Goal: Task Accomplishment & Management: Manage account settings

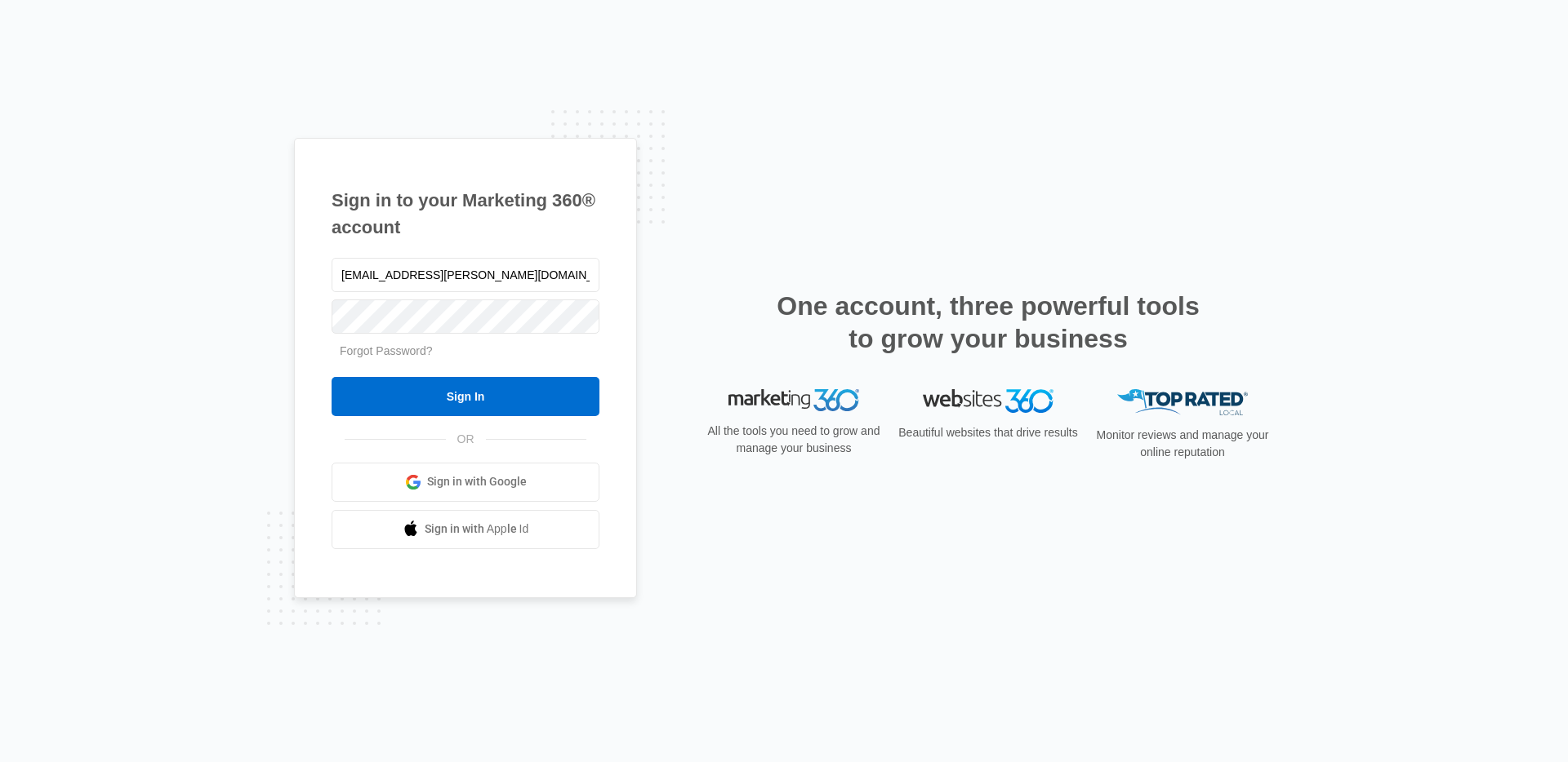
type input "[EMAIL_ADDRESS][PERSON_NAME][DOMAIN_NAME]"
click at [332, 377] on input "Sign In" at bounding box center [466, 396] width 268 height 39
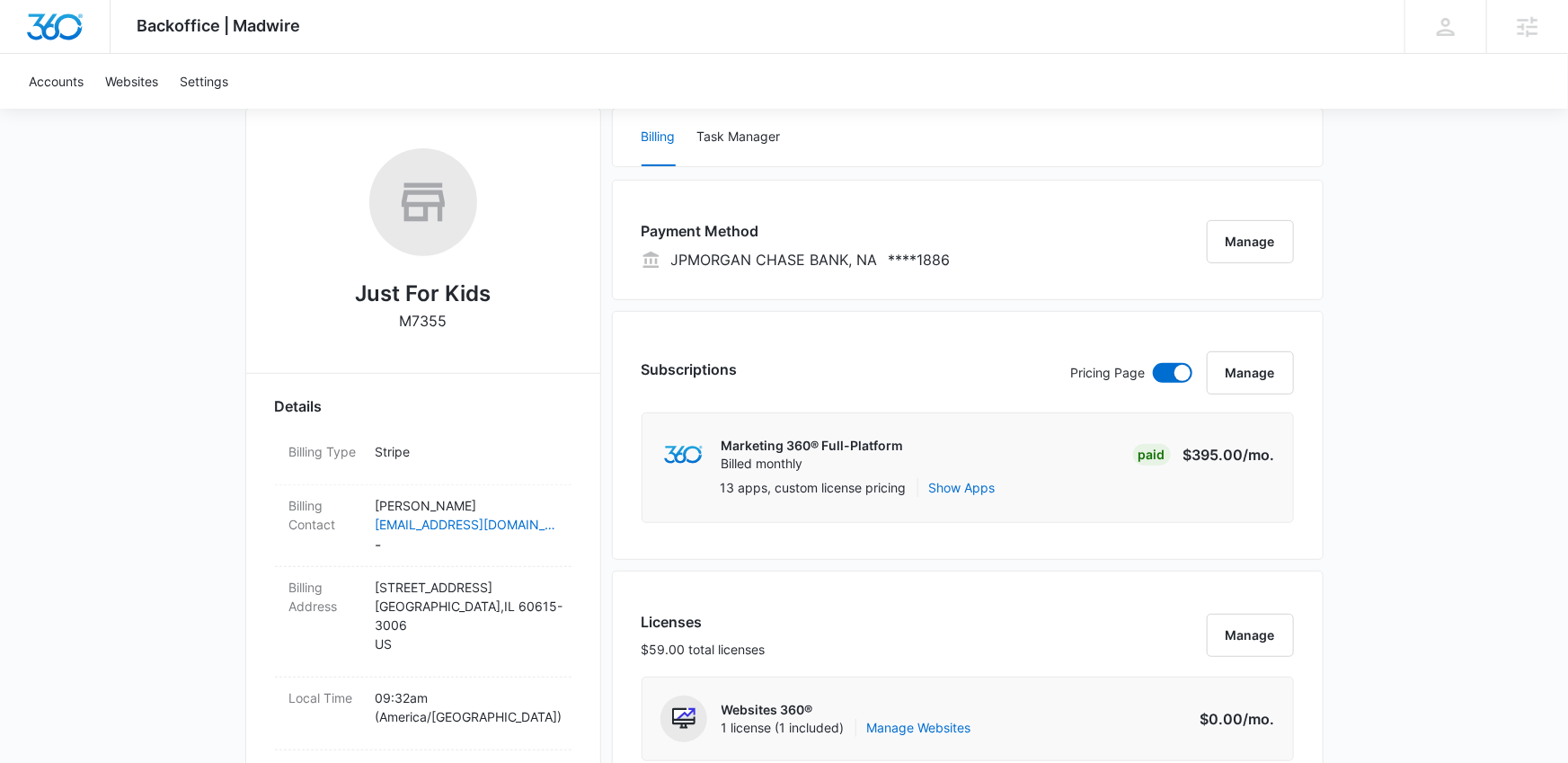
scroll to position [265, 0]
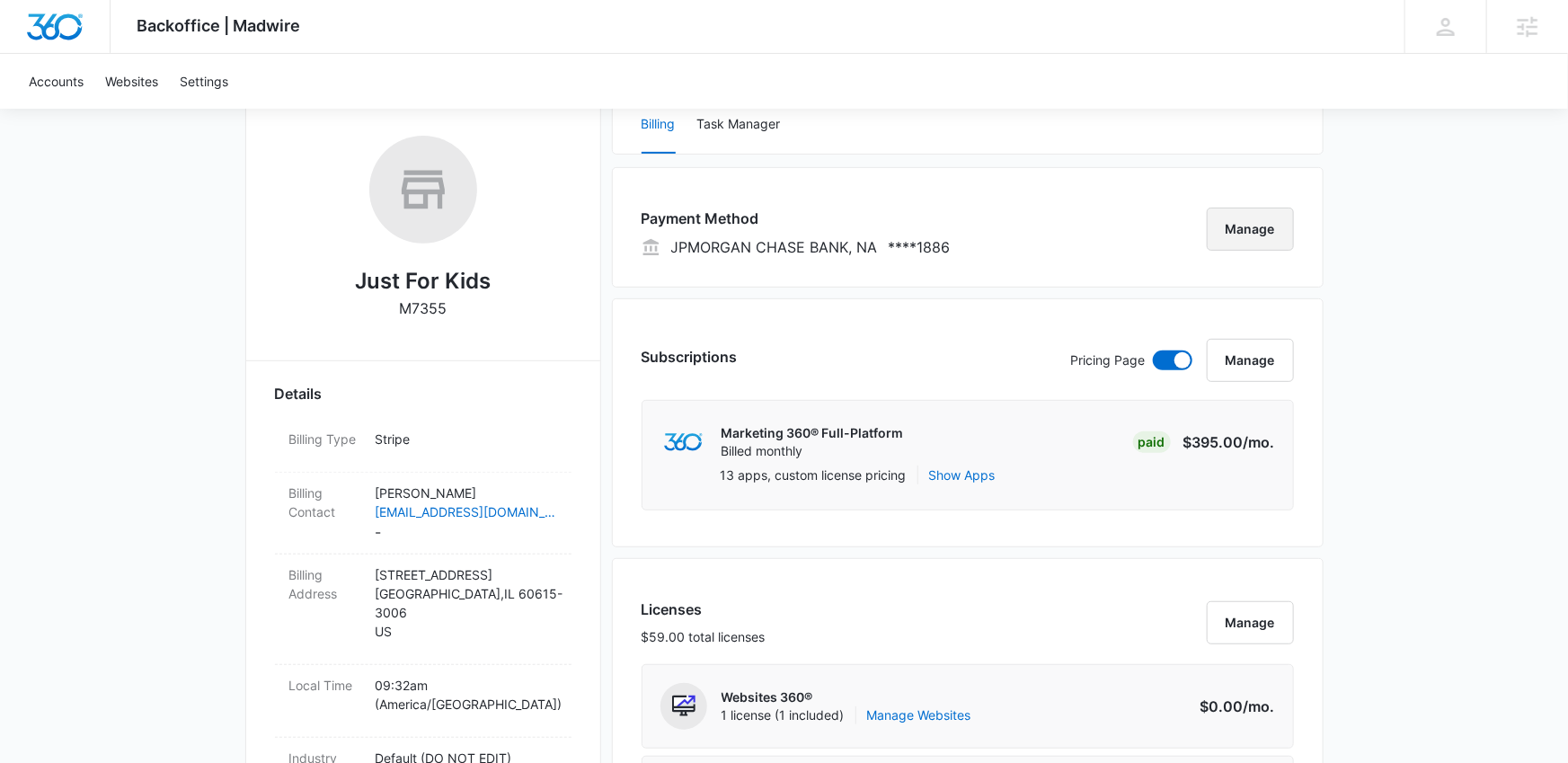
click at [1231, 221] on button "Manage" at bounding box center [1251, 228] width 88 height 43
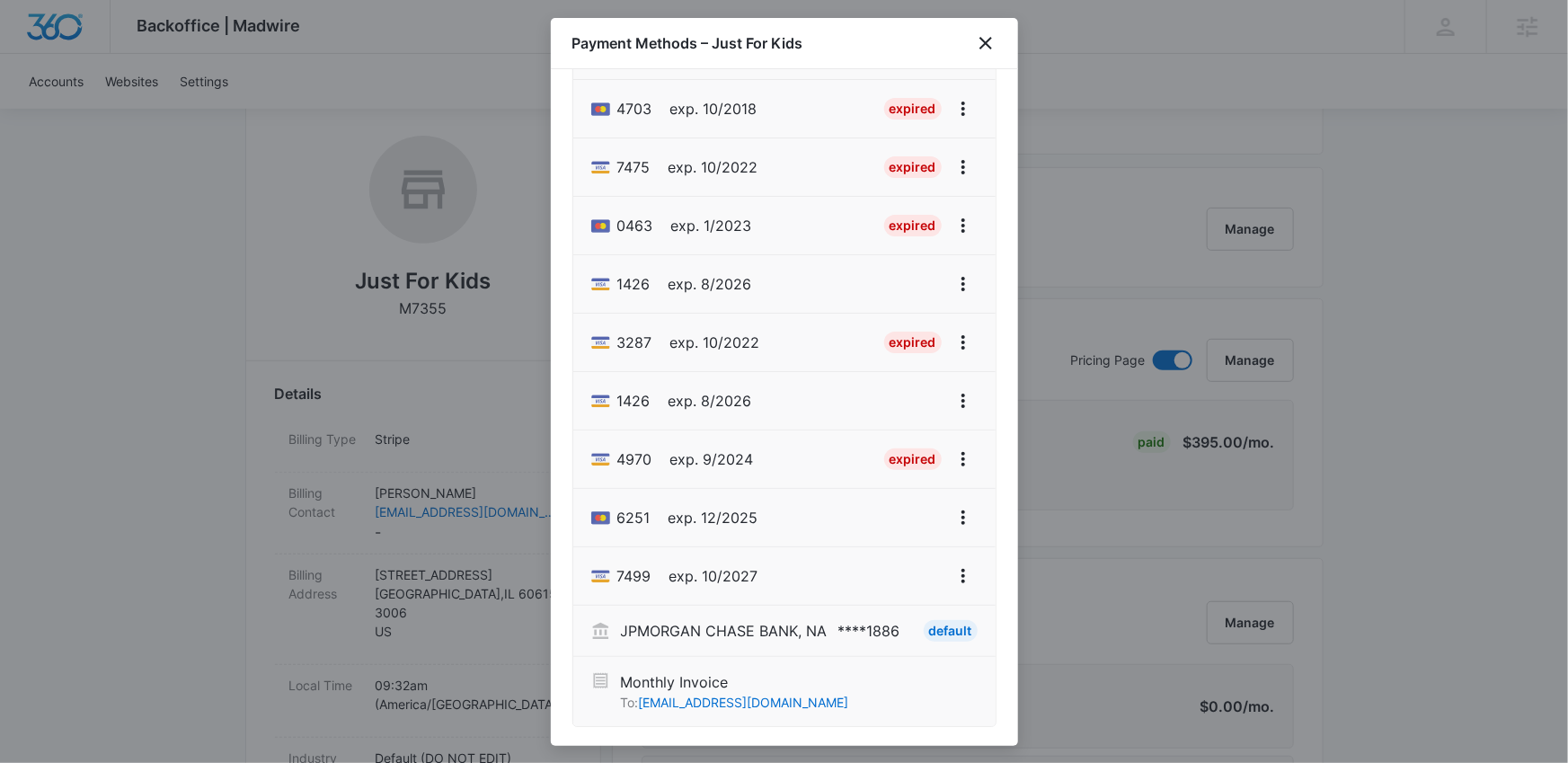
scroll to position [0, 0]
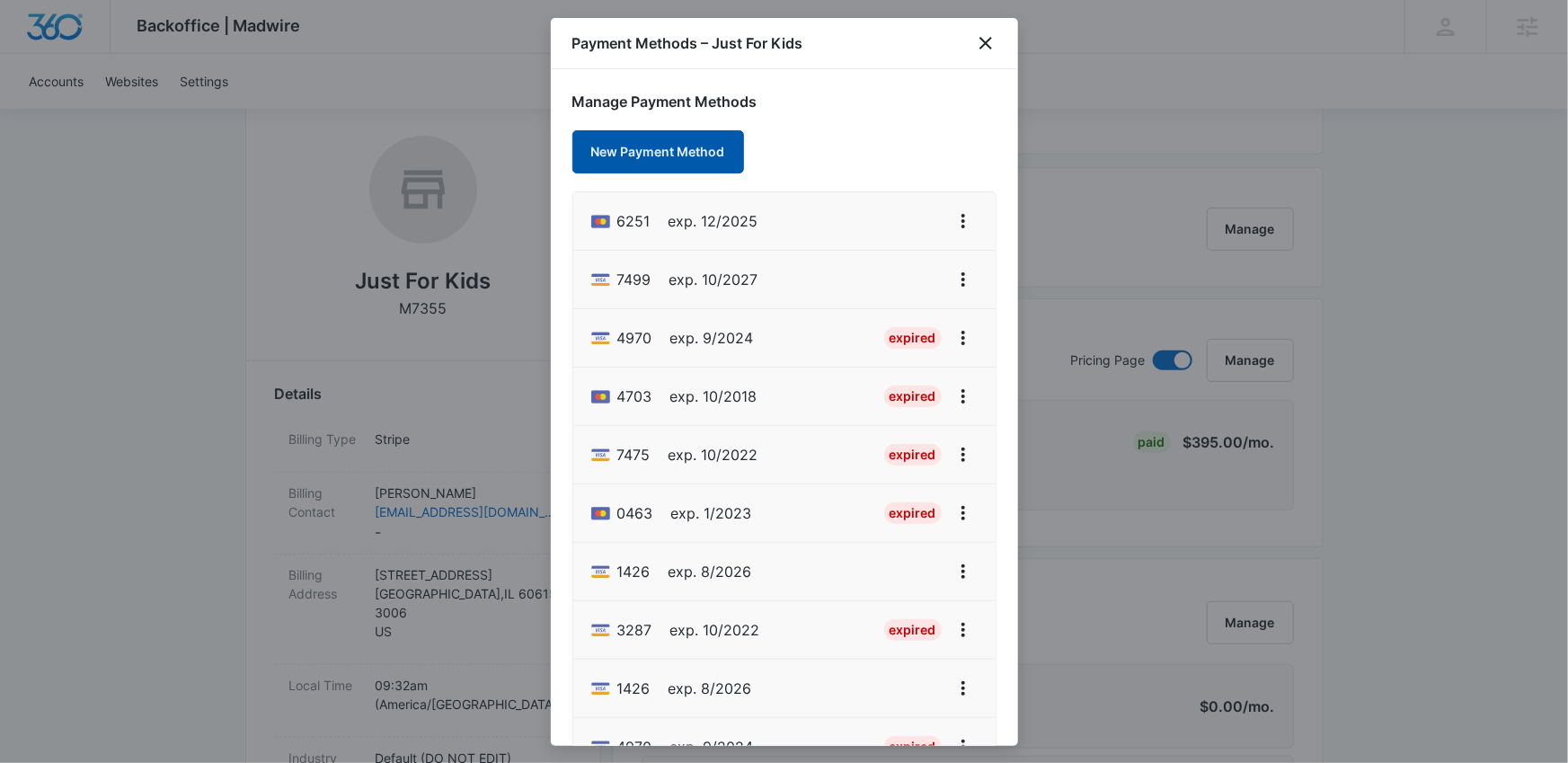
click at [684, 165] on button "New Payment Method" at bounding box center [658, 151] width 171 height 43
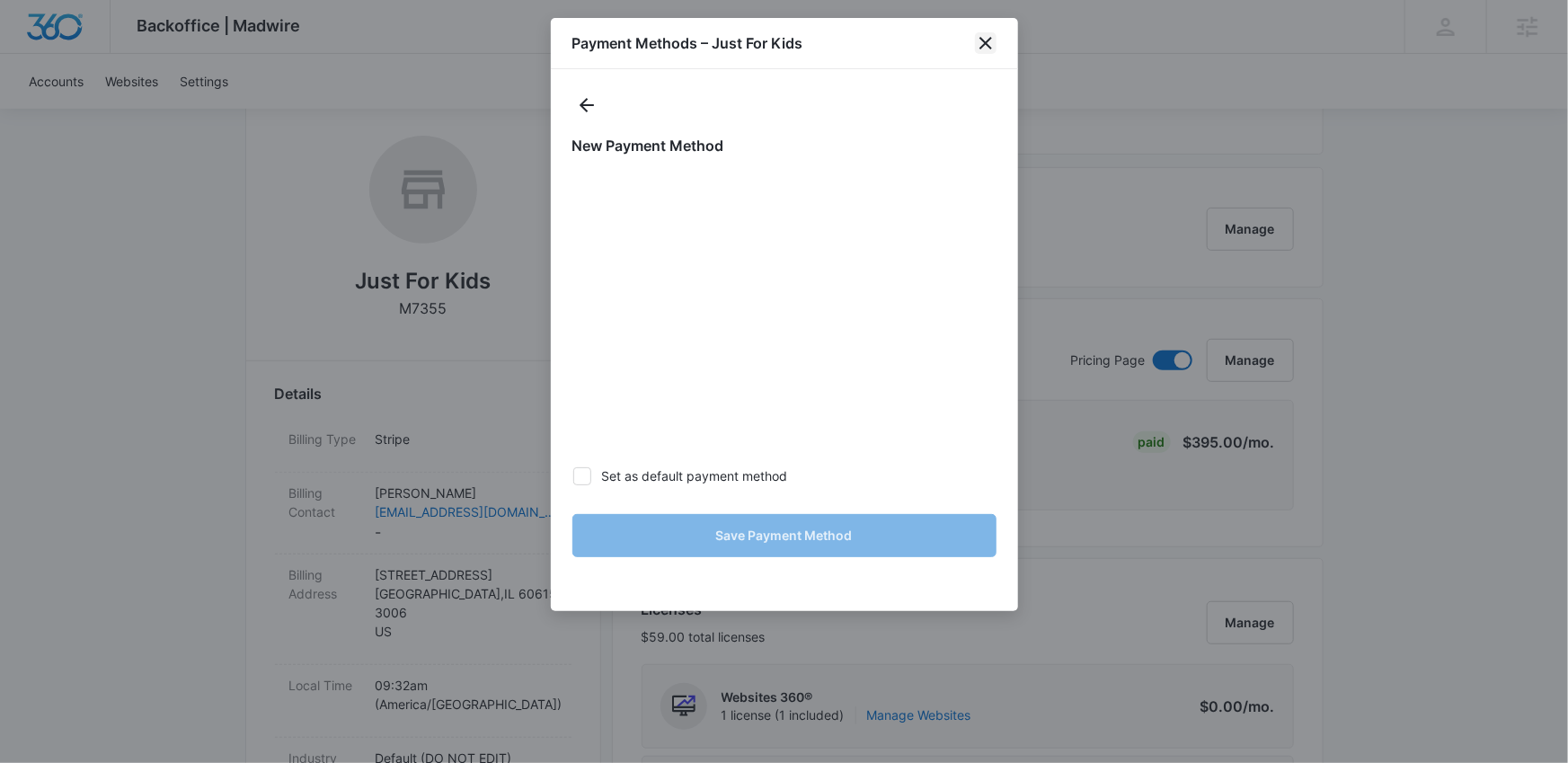
click at [989, 44] on icon "close" at bounding box center [986, 43] width 22 height 22
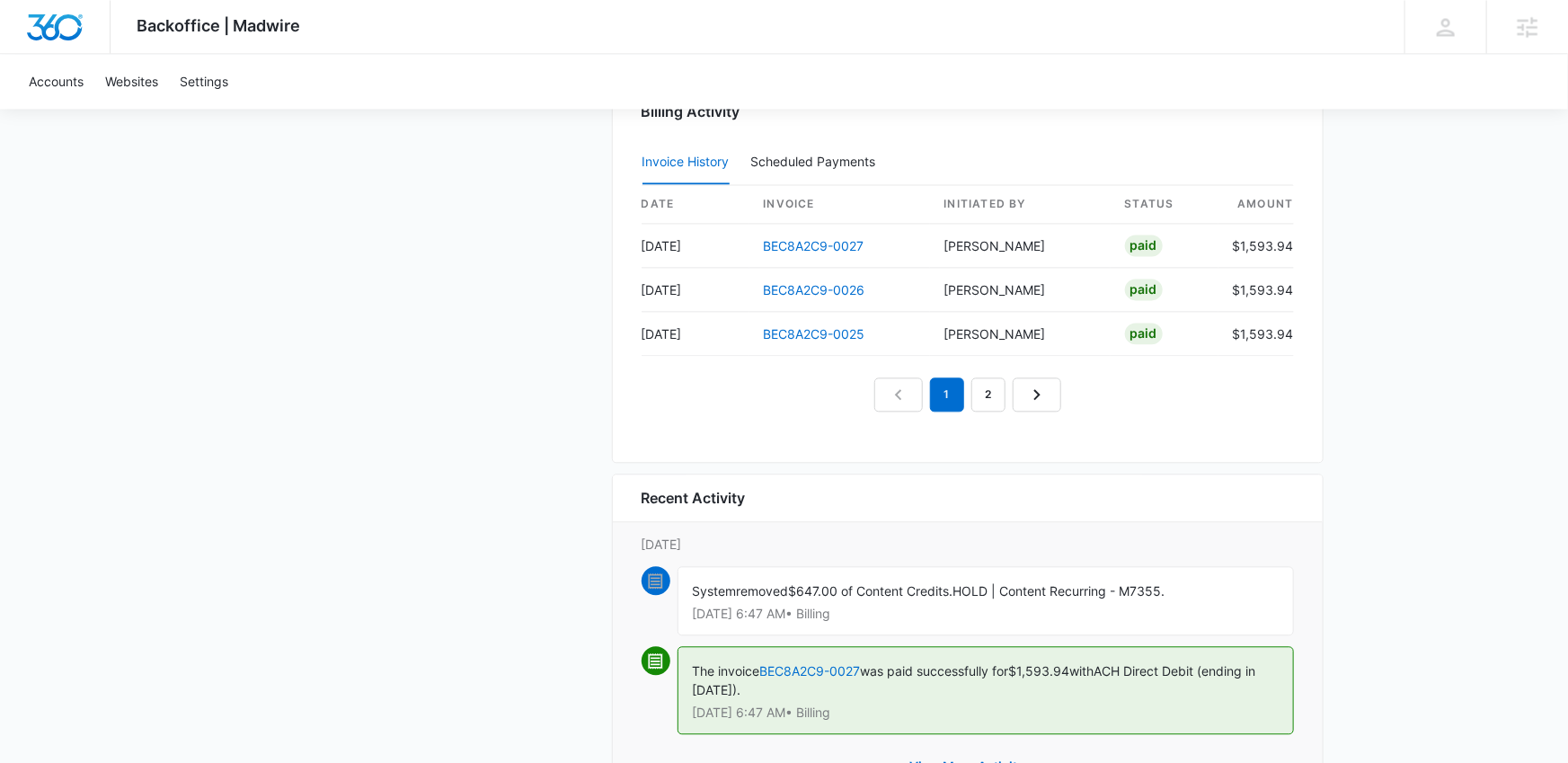
scroll to position [1815, 0]
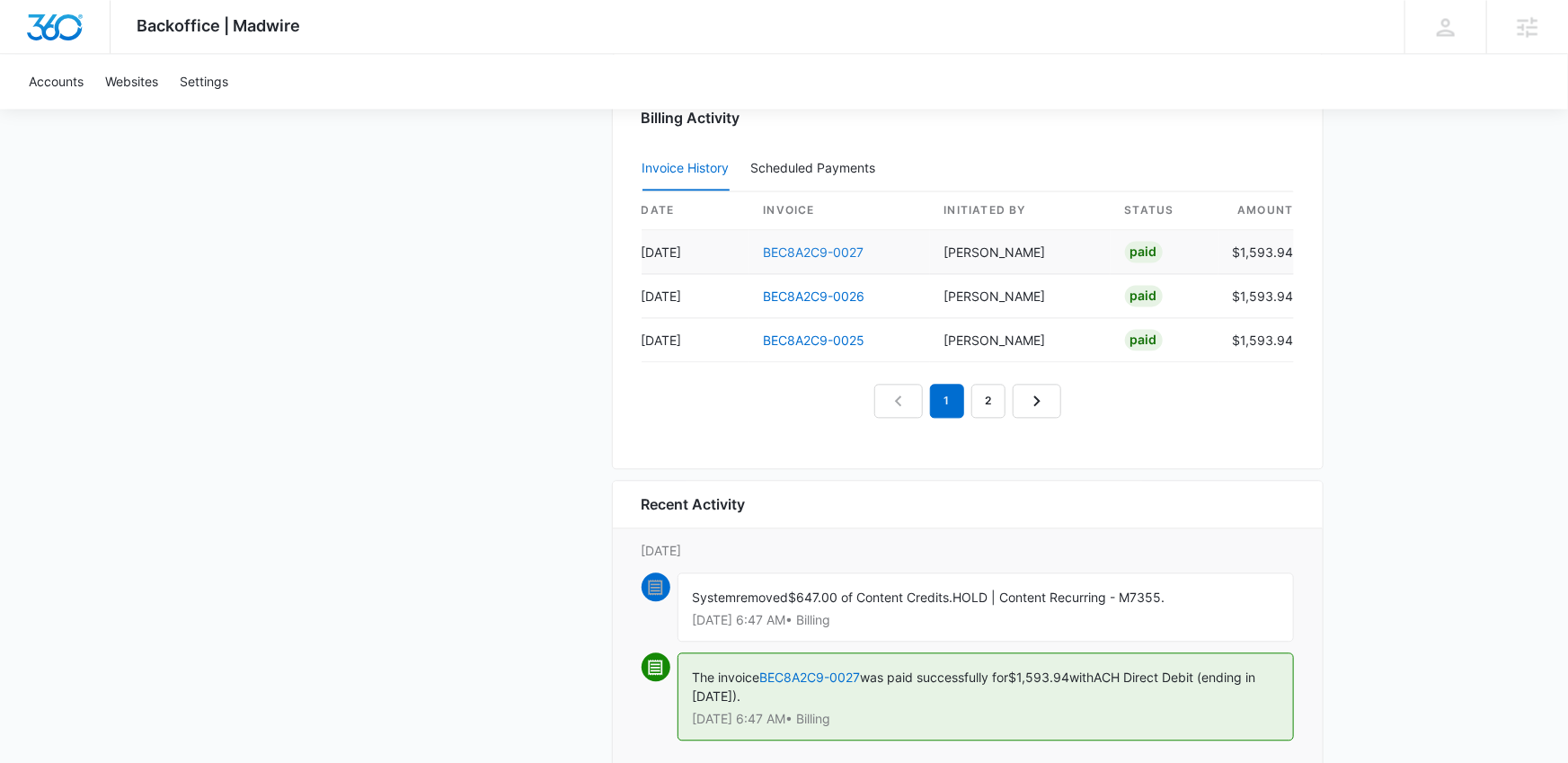
click at [823, 252] on link "BEC8A2C9-0027" at bounding box center [814, 252] width 101 height 15
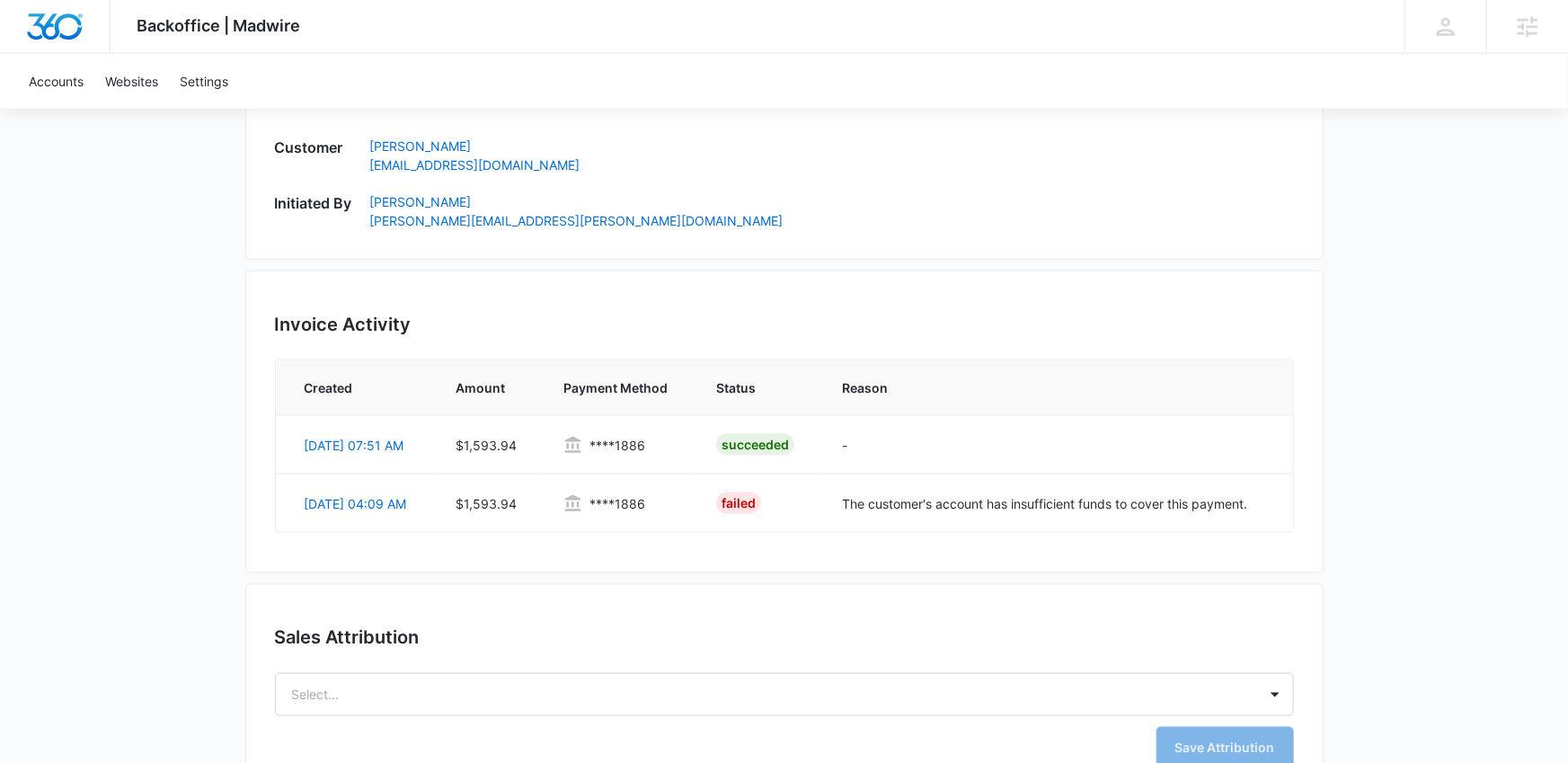
scroll to position [1168, 0]
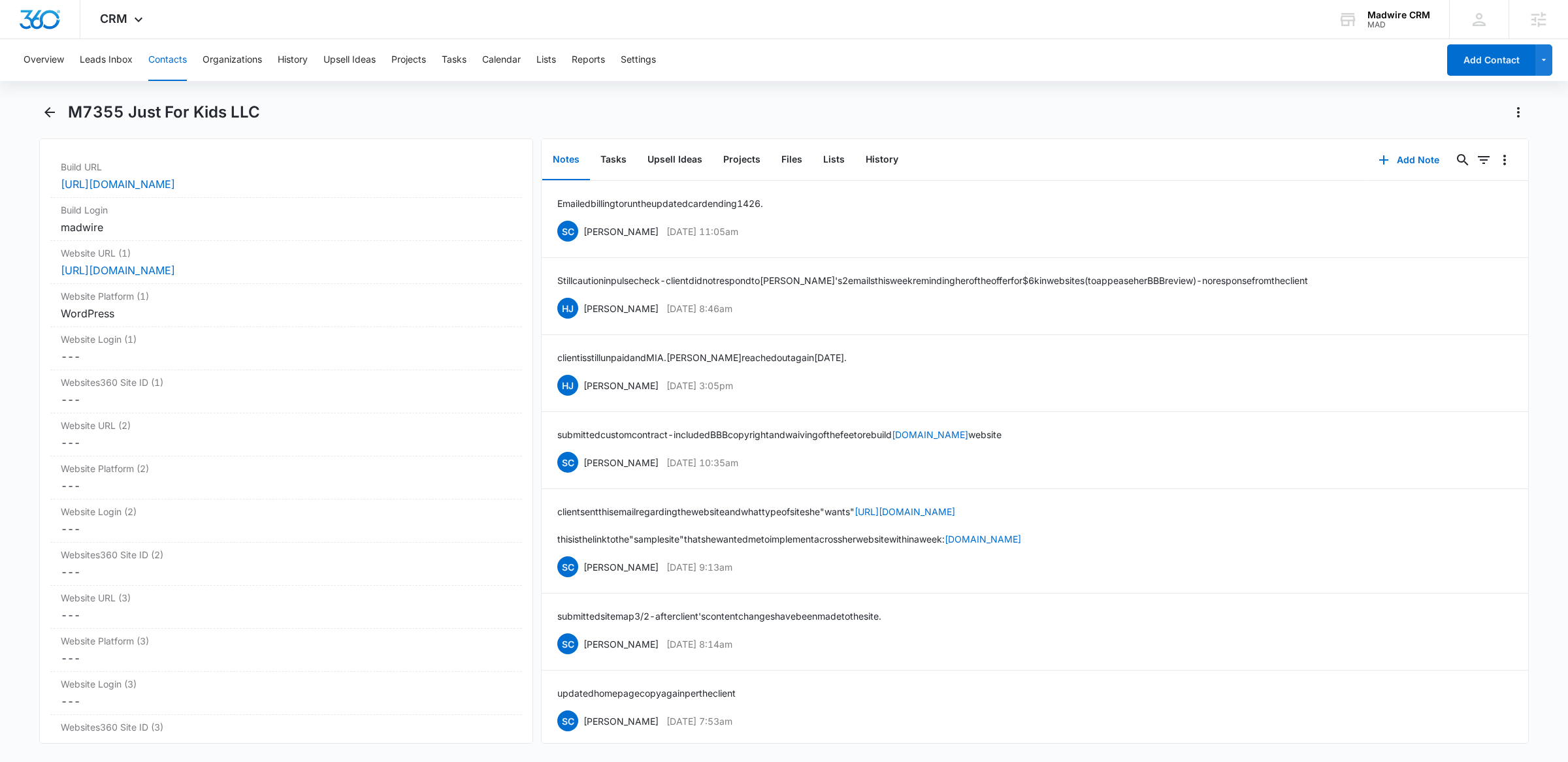
scroll to position [5004, 0]
click at [336, 236] on div "madwire" at bounding box center [286, 230] width 451 height 16
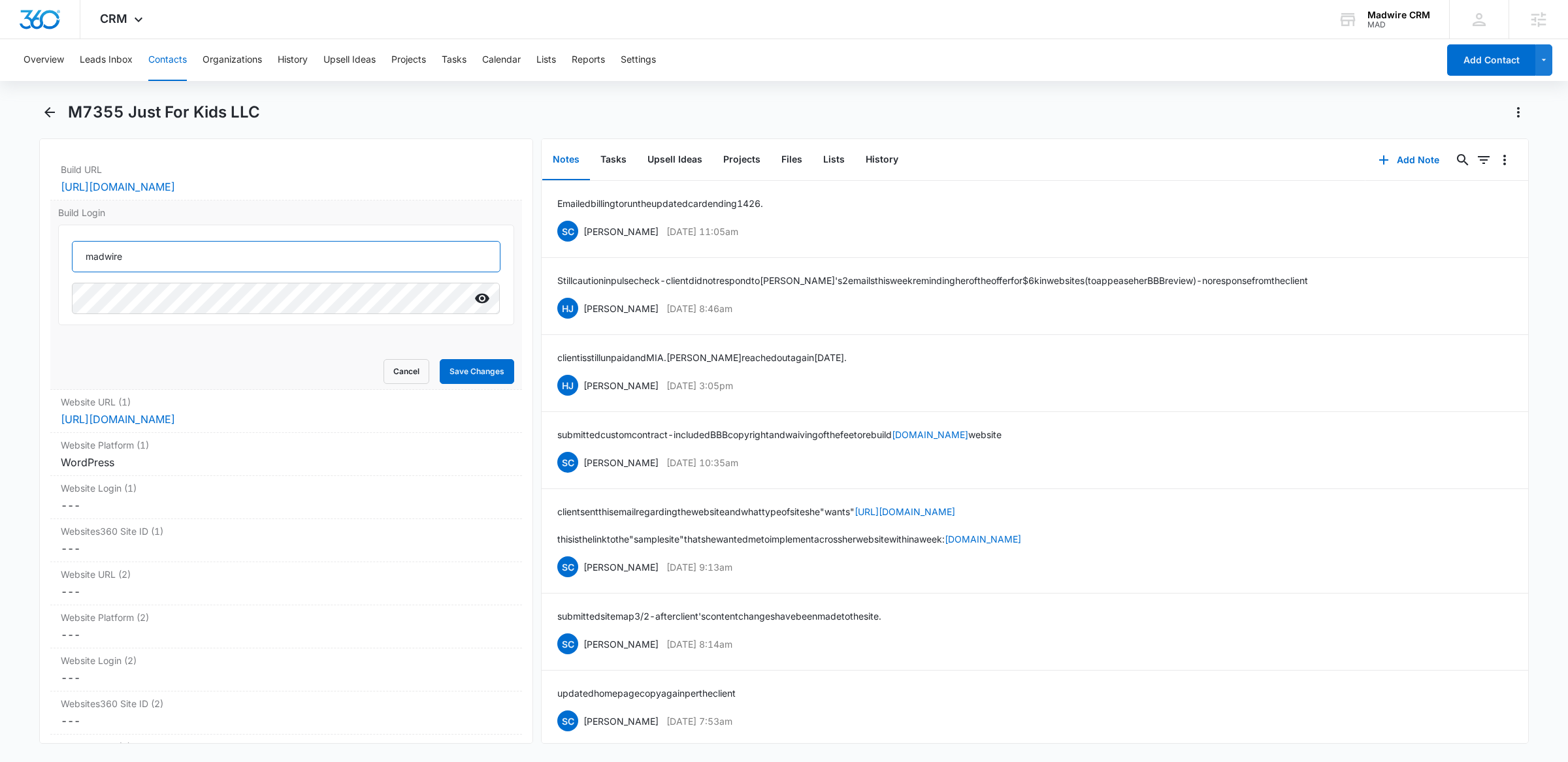
click at [113, 267] on input "madwire" at bounding box center [286, 257] width 429 height 31
click at [472, 309] on button "Show" at bounding box center [482, 299] width 21 height 21
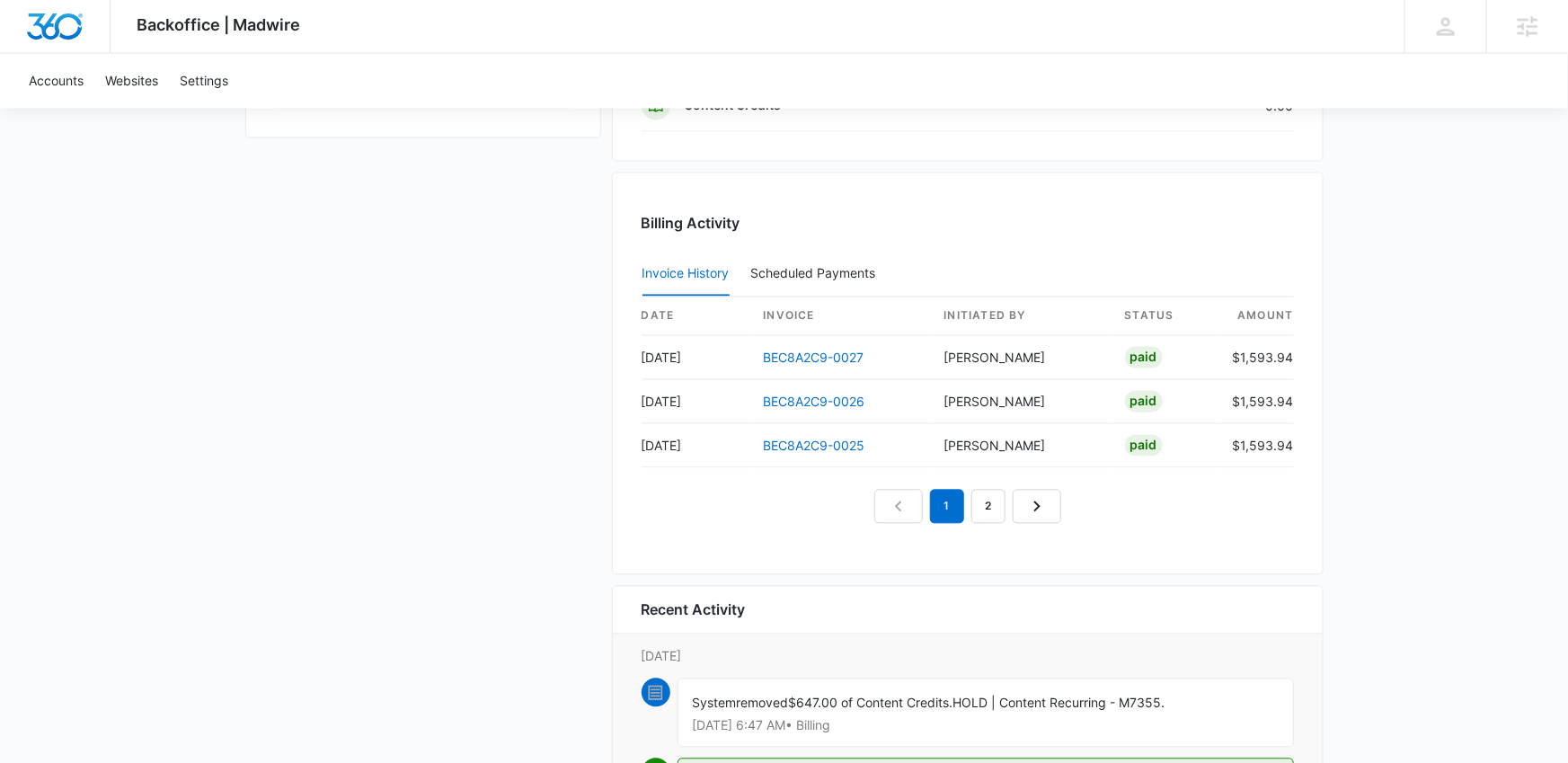
scroll to position [1906, 0]
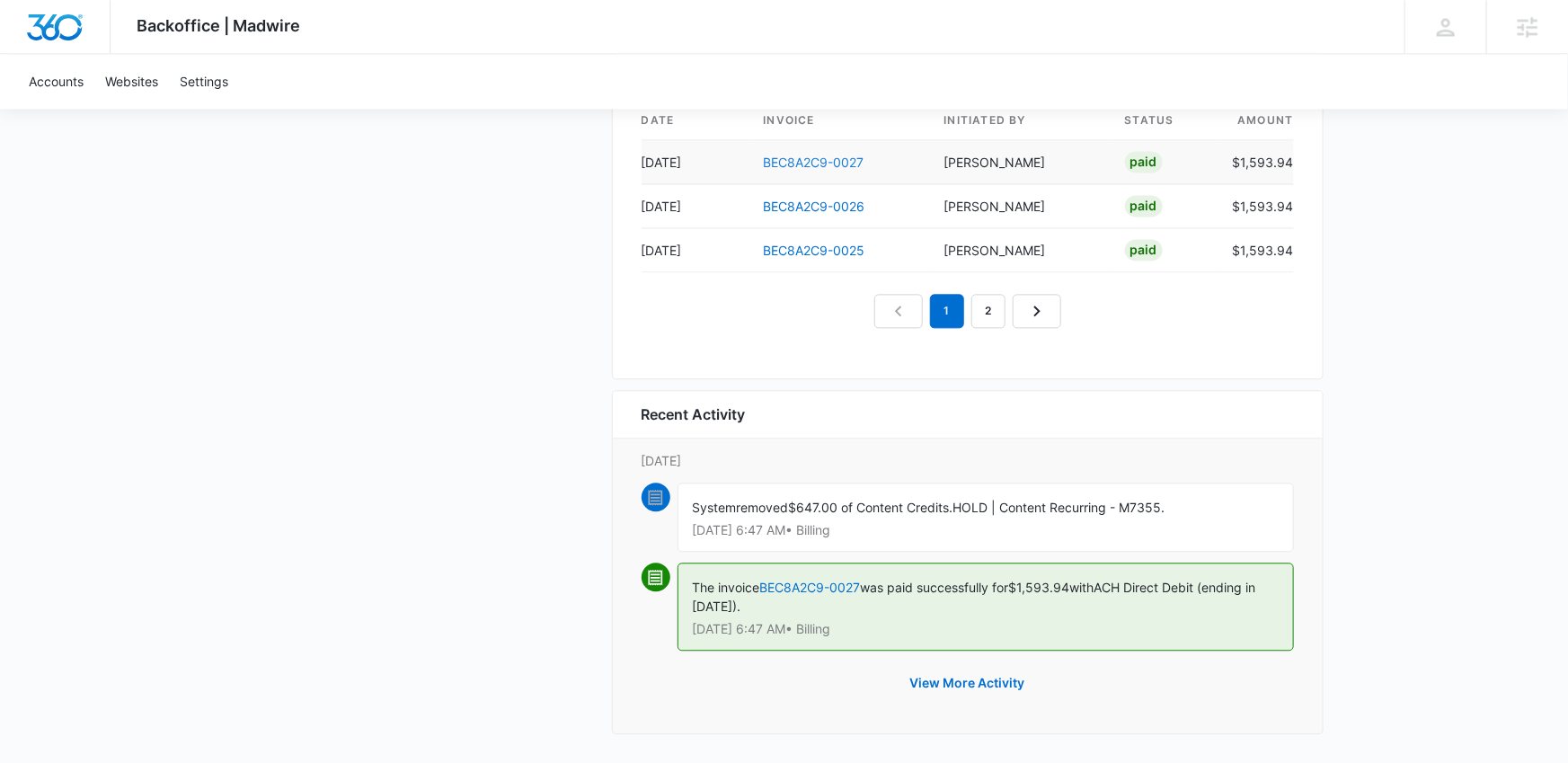
click at [833, 154] on link "BEC8A2C9-0027" at bounding box center [814, 162] width 101 height 15
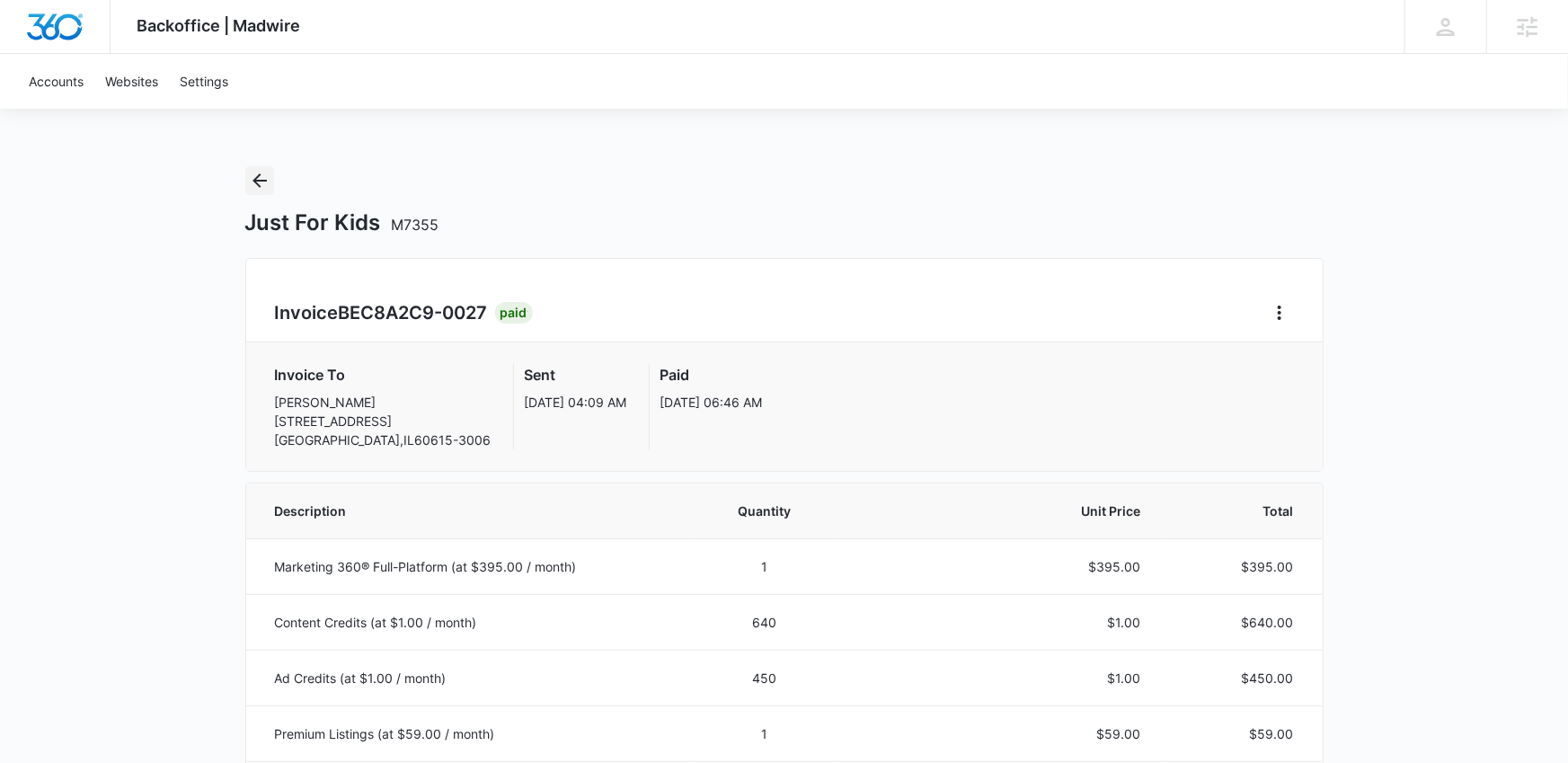
click at [245, 190] on button "Back" at bounding box center [260, 181] width 29 height 29
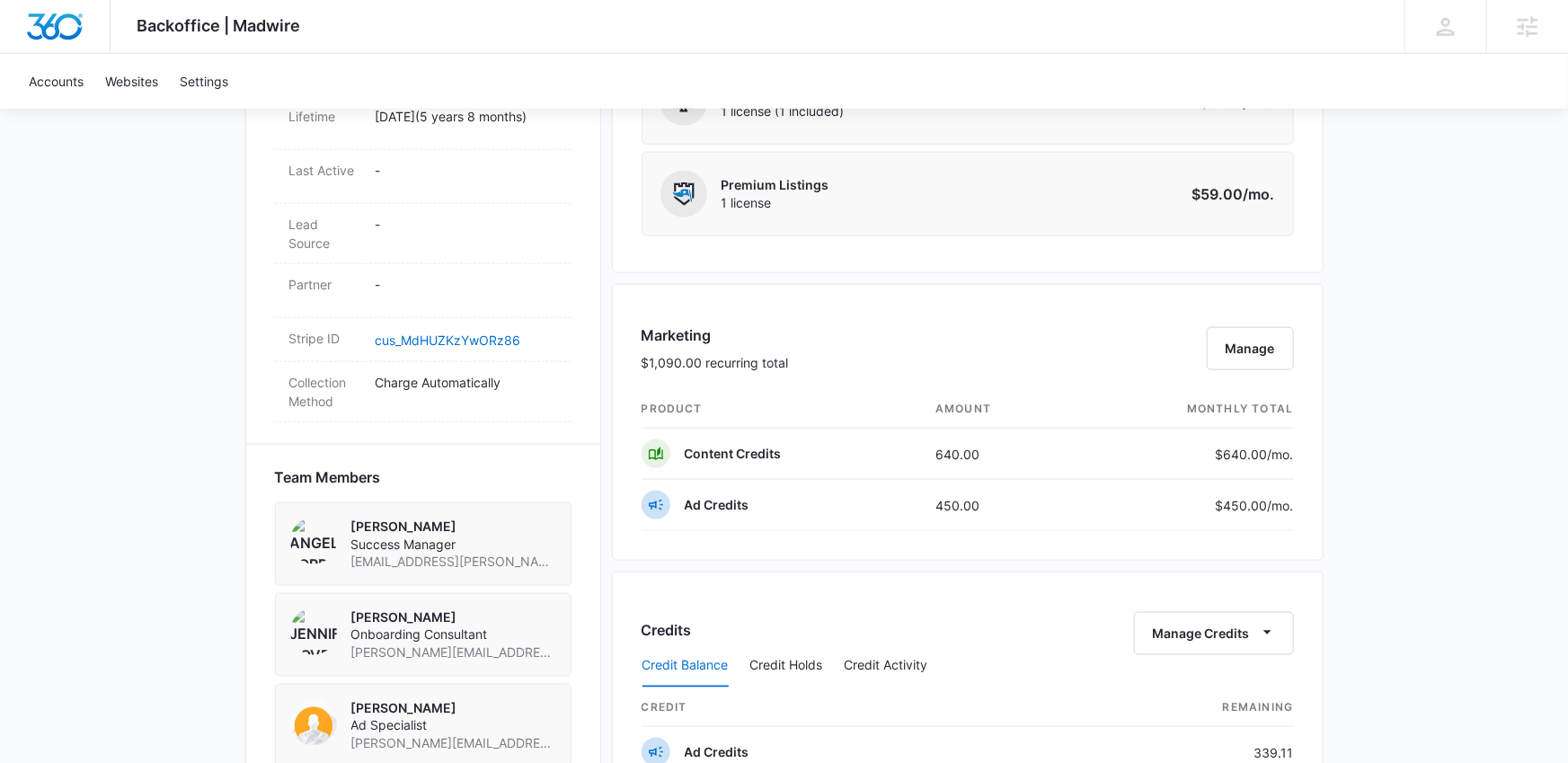
scroll to position [969, 0]
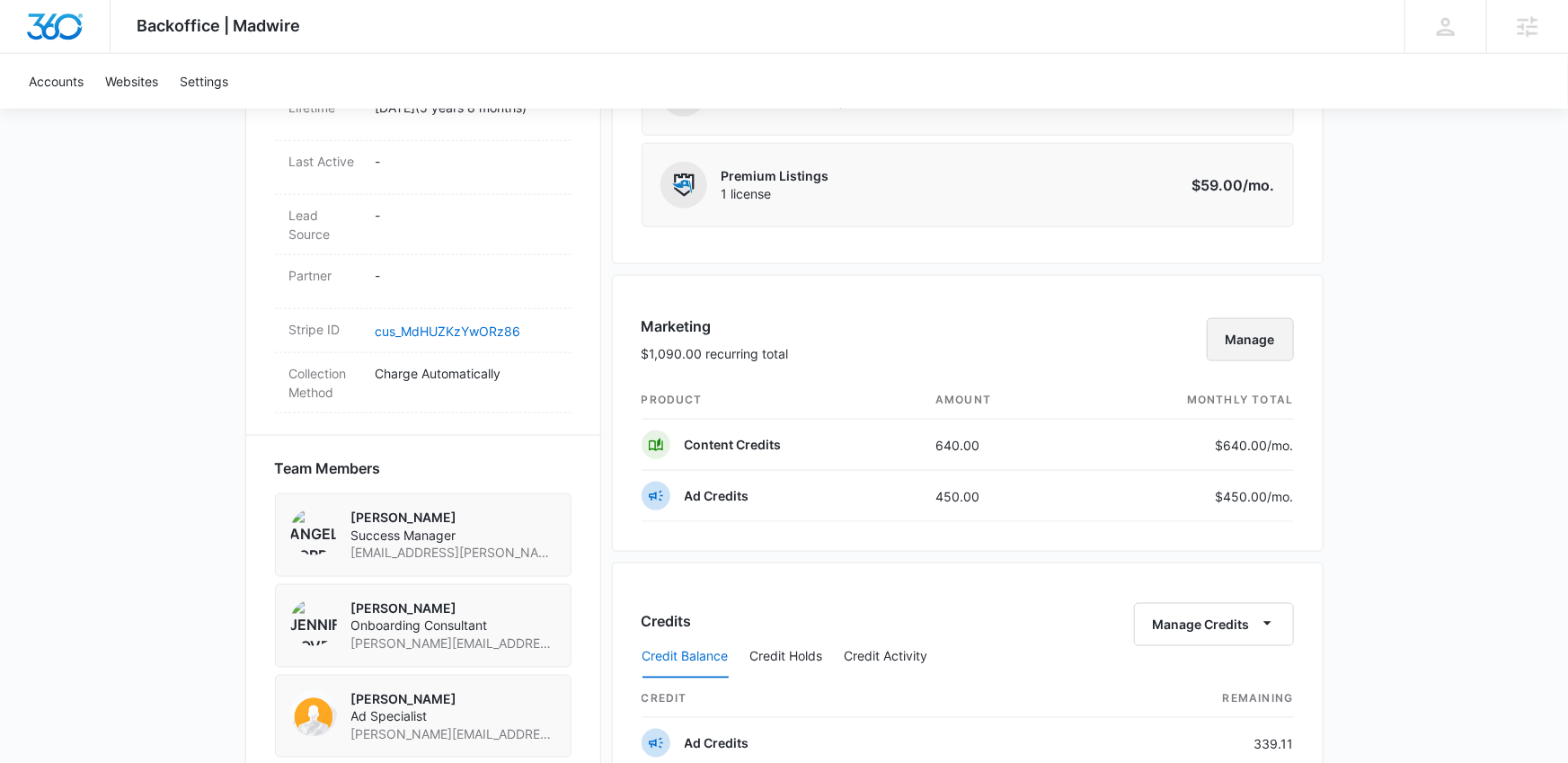
click at [1279, 322] on button "Manage" at bounding box center [1251, 339] width 88 height 43
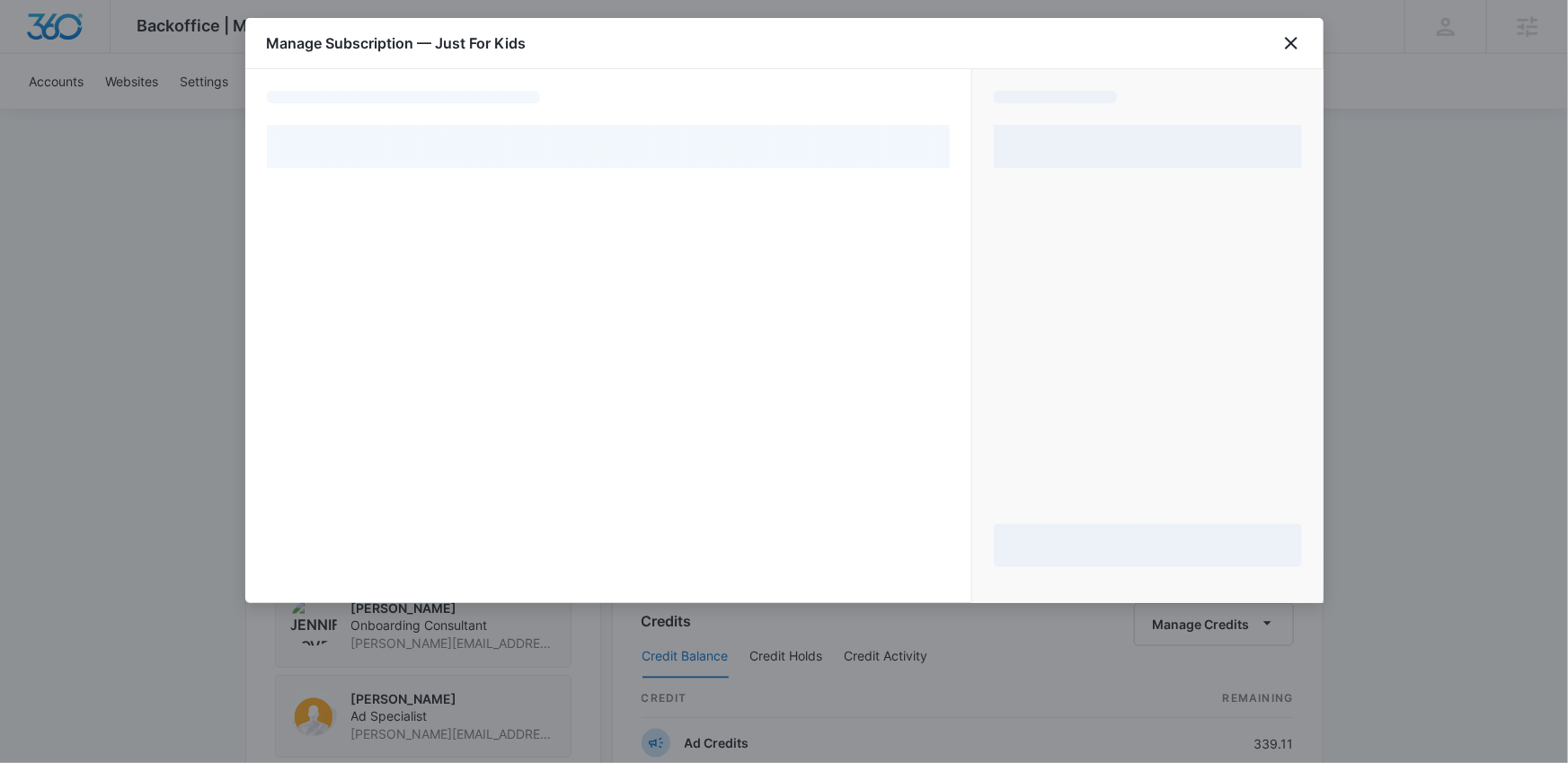
select select "pm_1NJOW2A4n8RTgNjUIWFiQT0E"
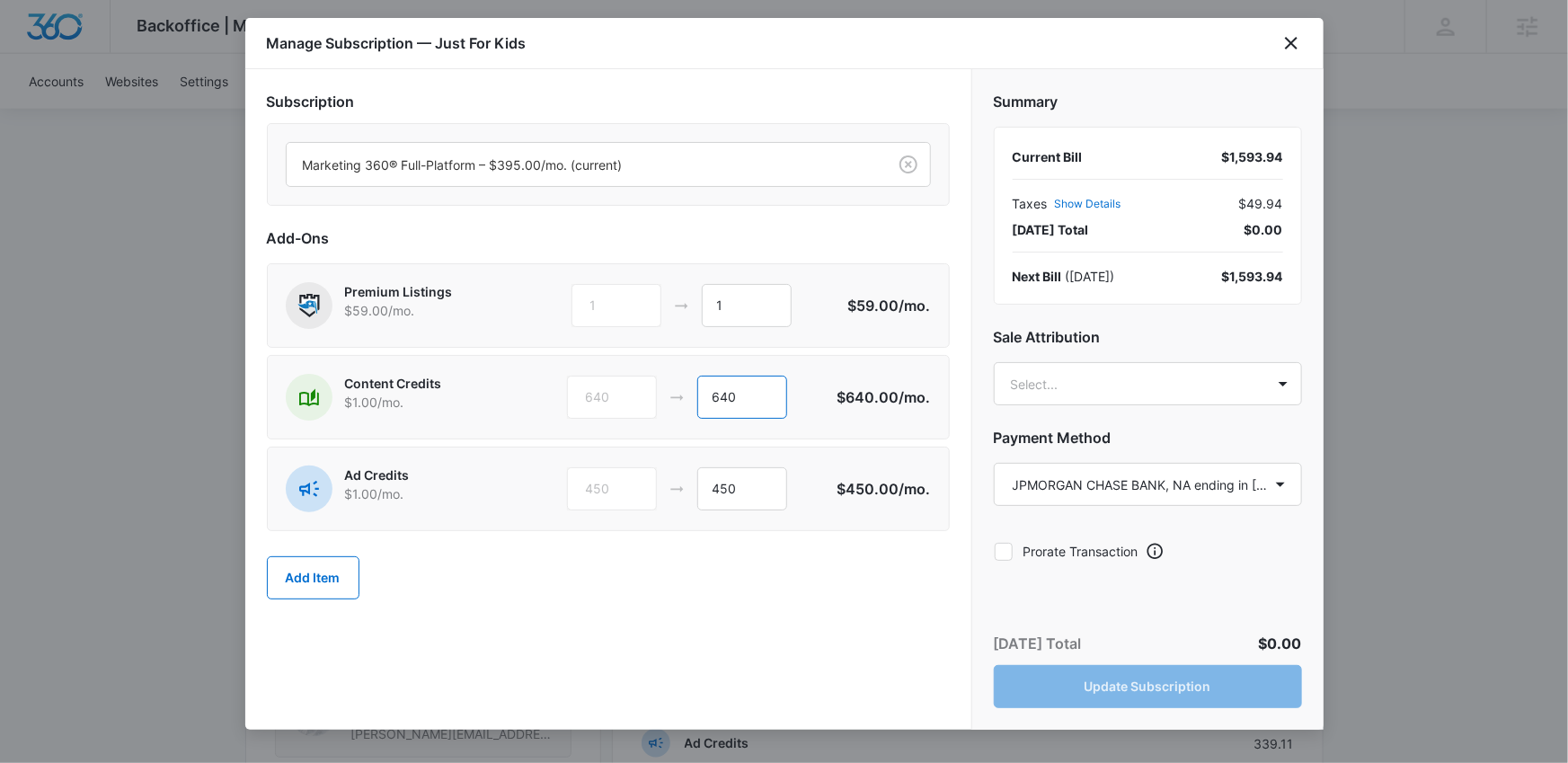
click at [751, 402] on input "640" at bounding box center [742, 397] width 89 height 43
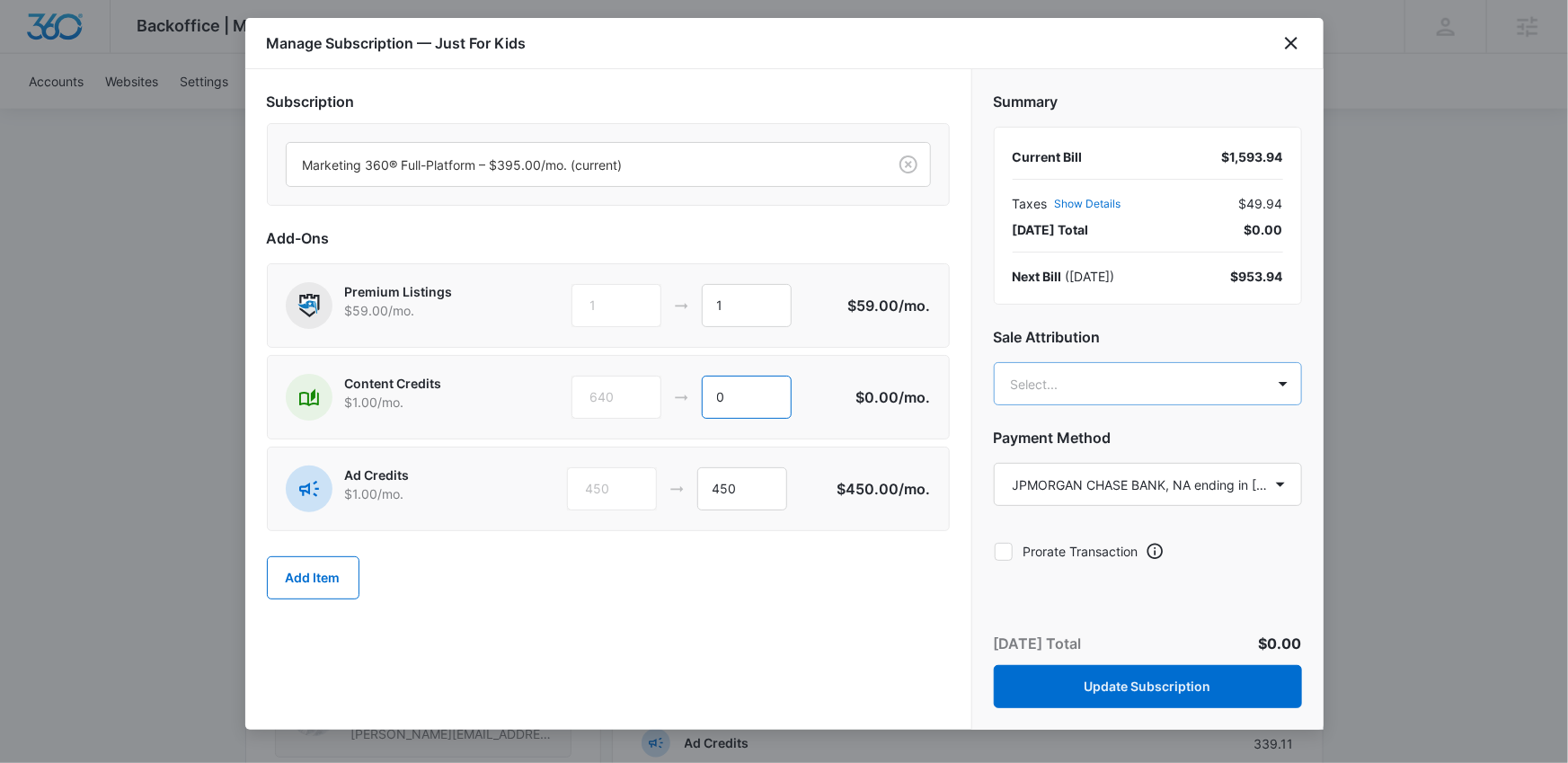
type input "0"
click at [1247, 383] on body "Backoffice | Madwire Apps Settings AT Angelis Torres angelis.torres@madwire.com…" at bounding box center [784, 367] width 1568 height 2673
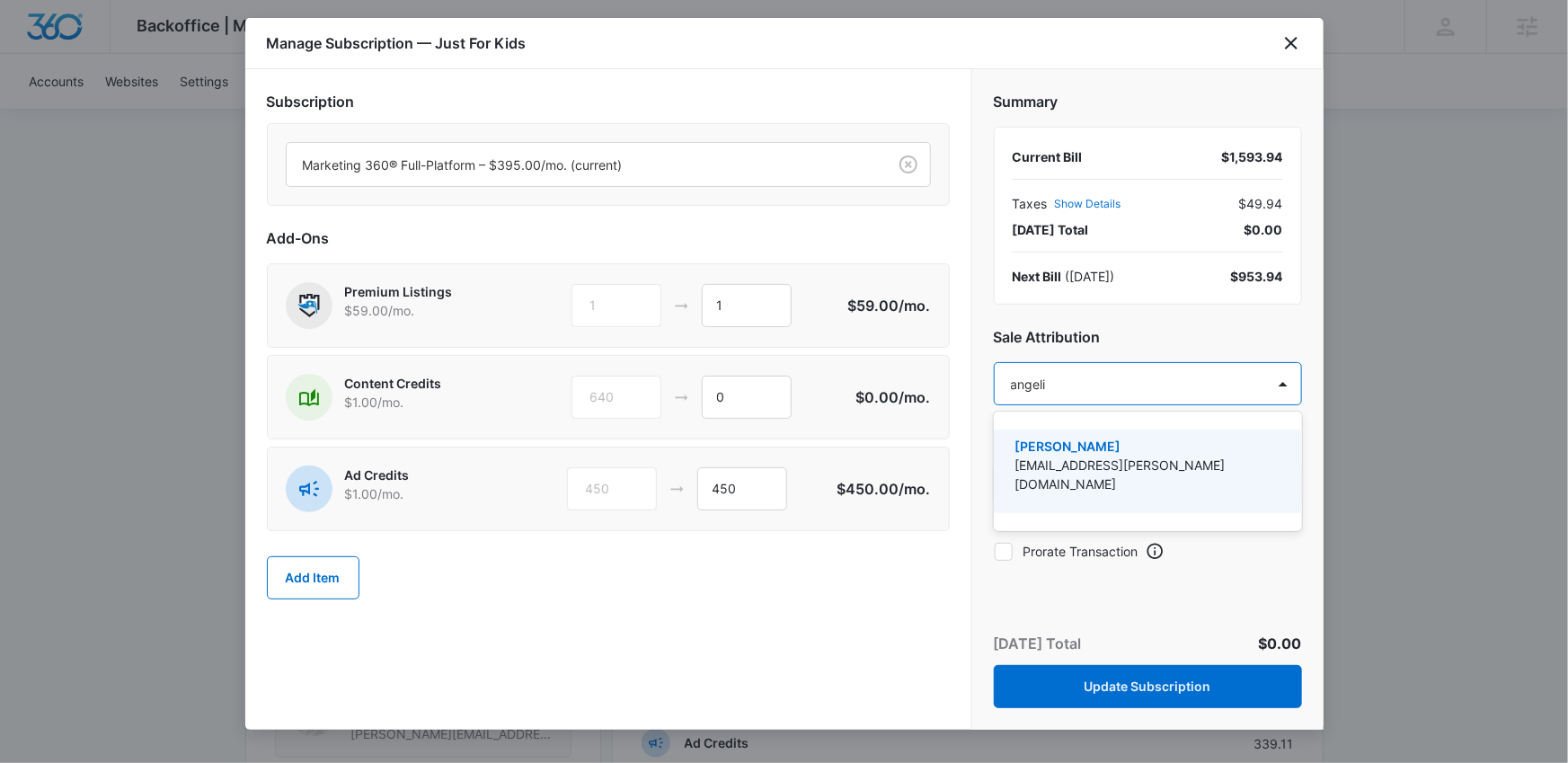
type input "angelis"
click at [1242, 435] on div "Angelis Torres angelis.torres@madwire.com" at bounding box center [1148, 472] width 308 height 84
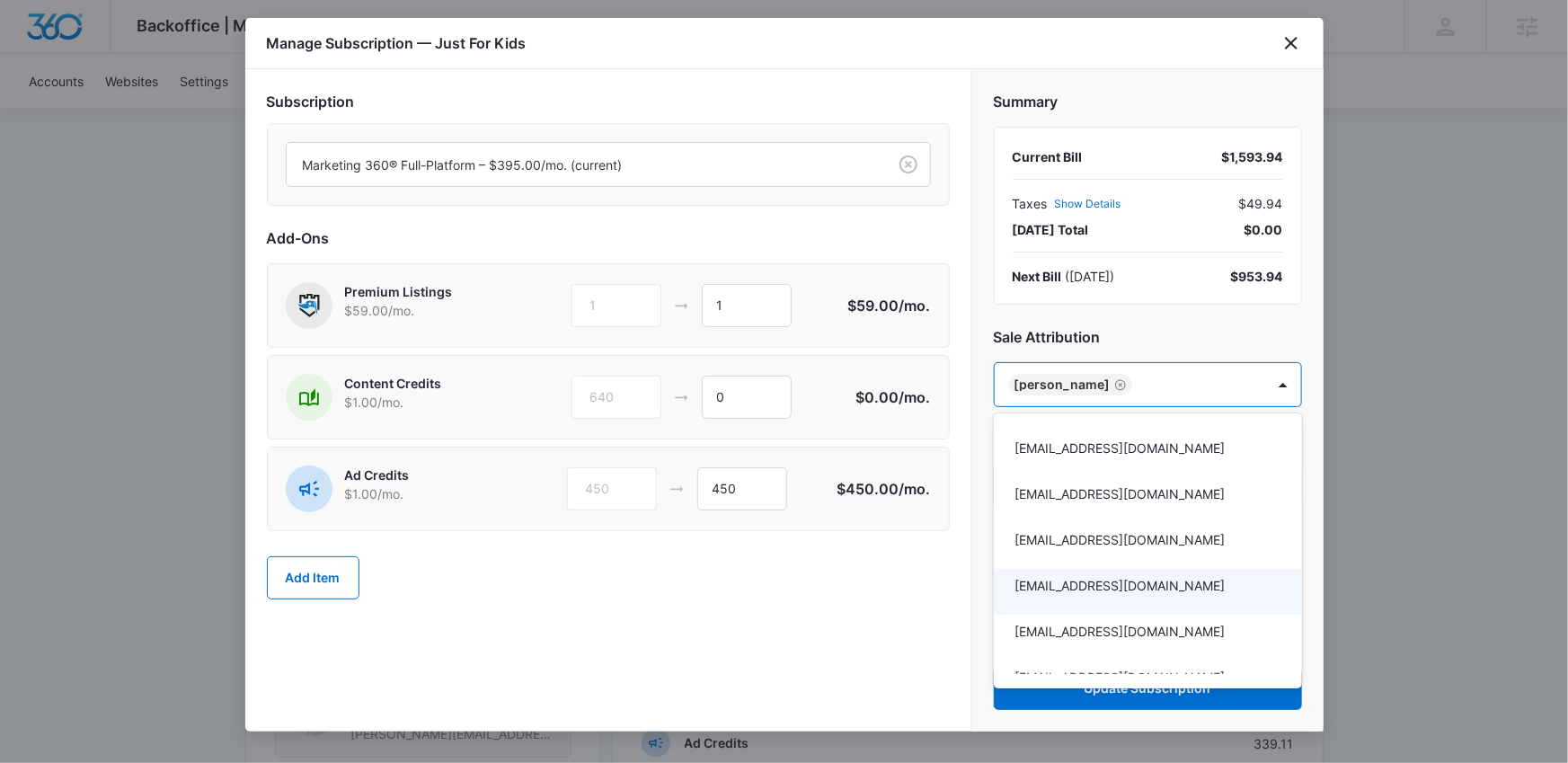
click at [911, 600] on div at bounding box center [784, 382] width 1568 height 763
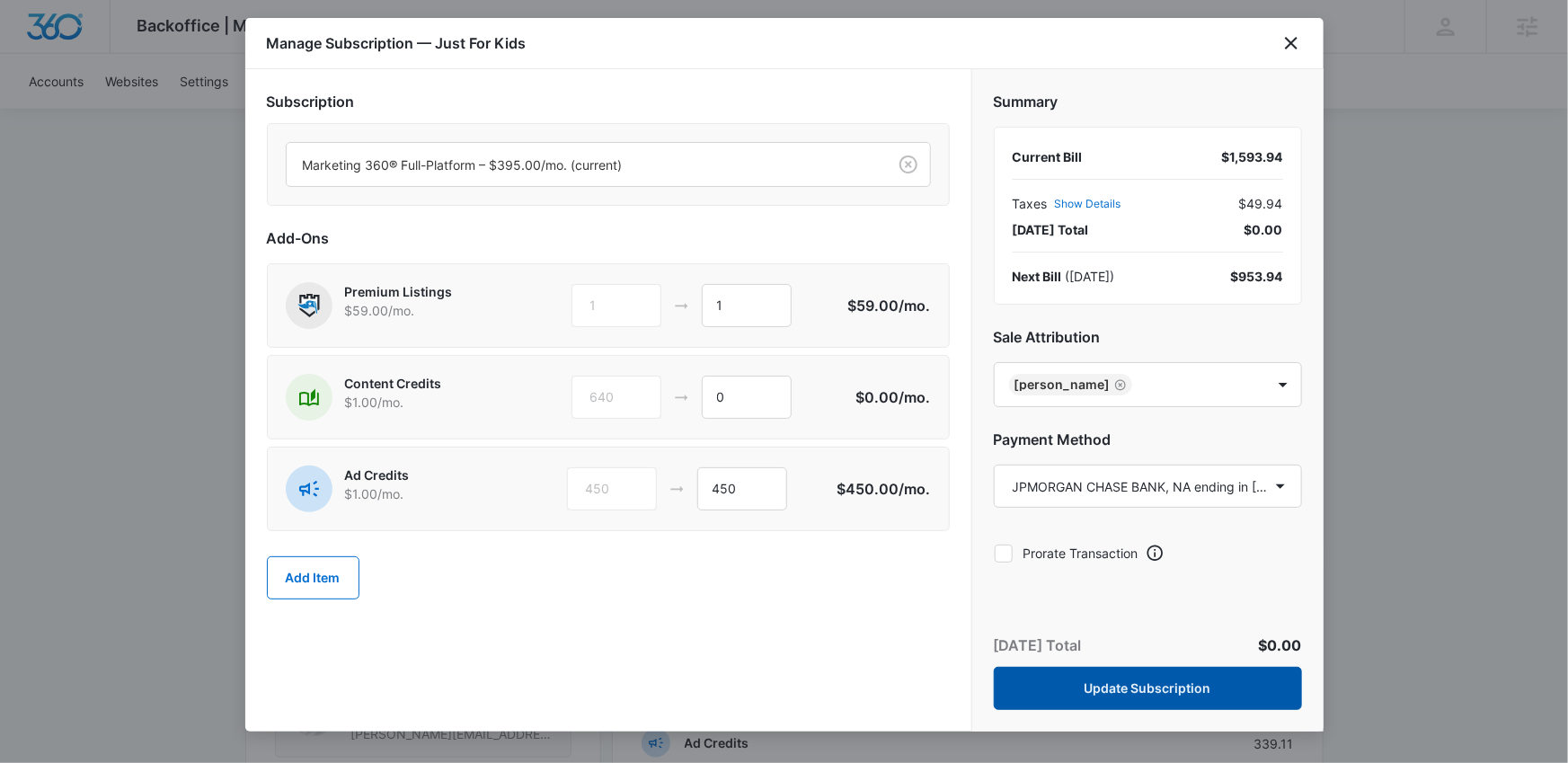
click at [1047, 674] on button "Update Subscription" at bounding box center [1148, 688] width 308 height 43
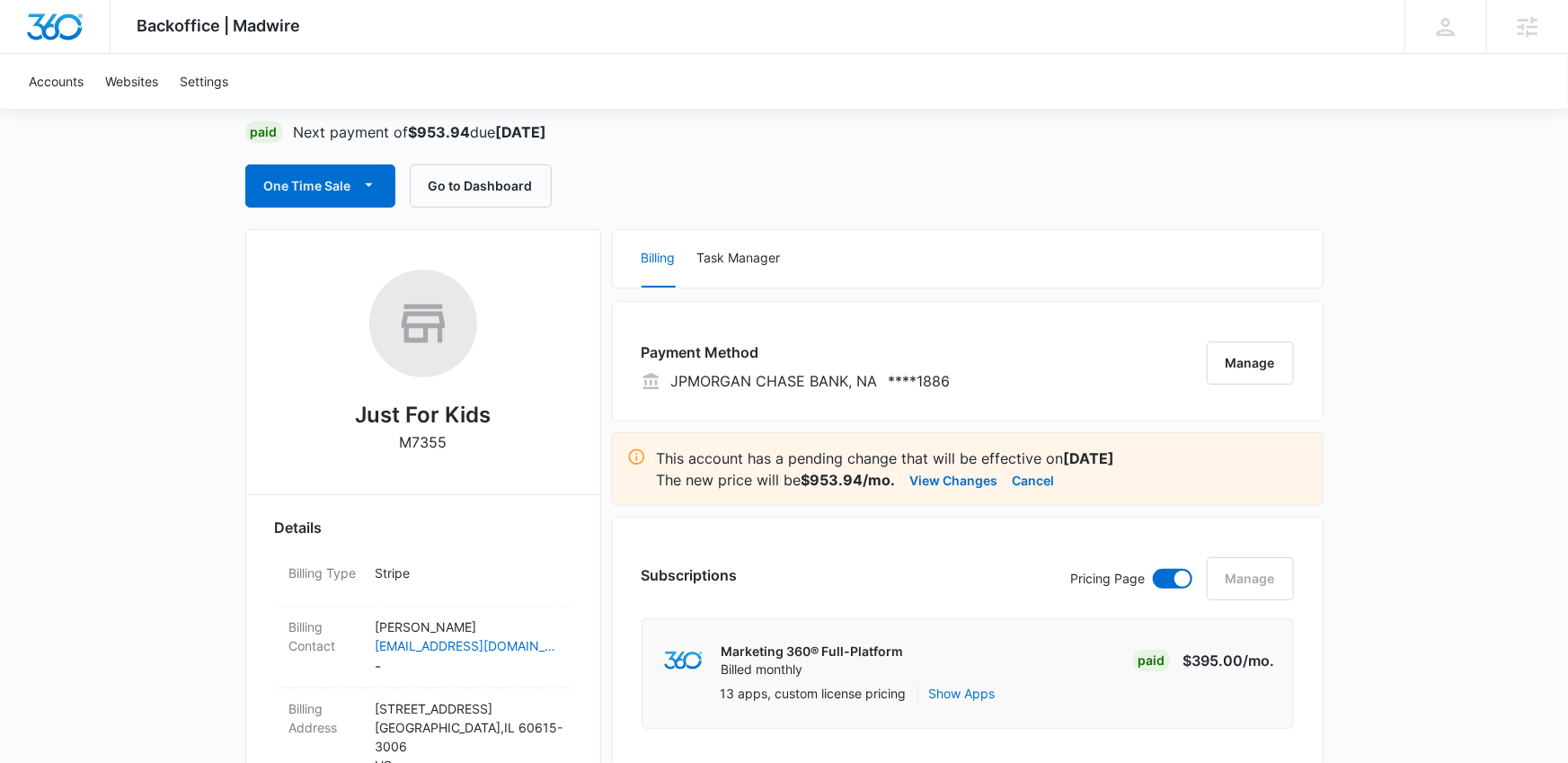
scroll to position [0, 0]
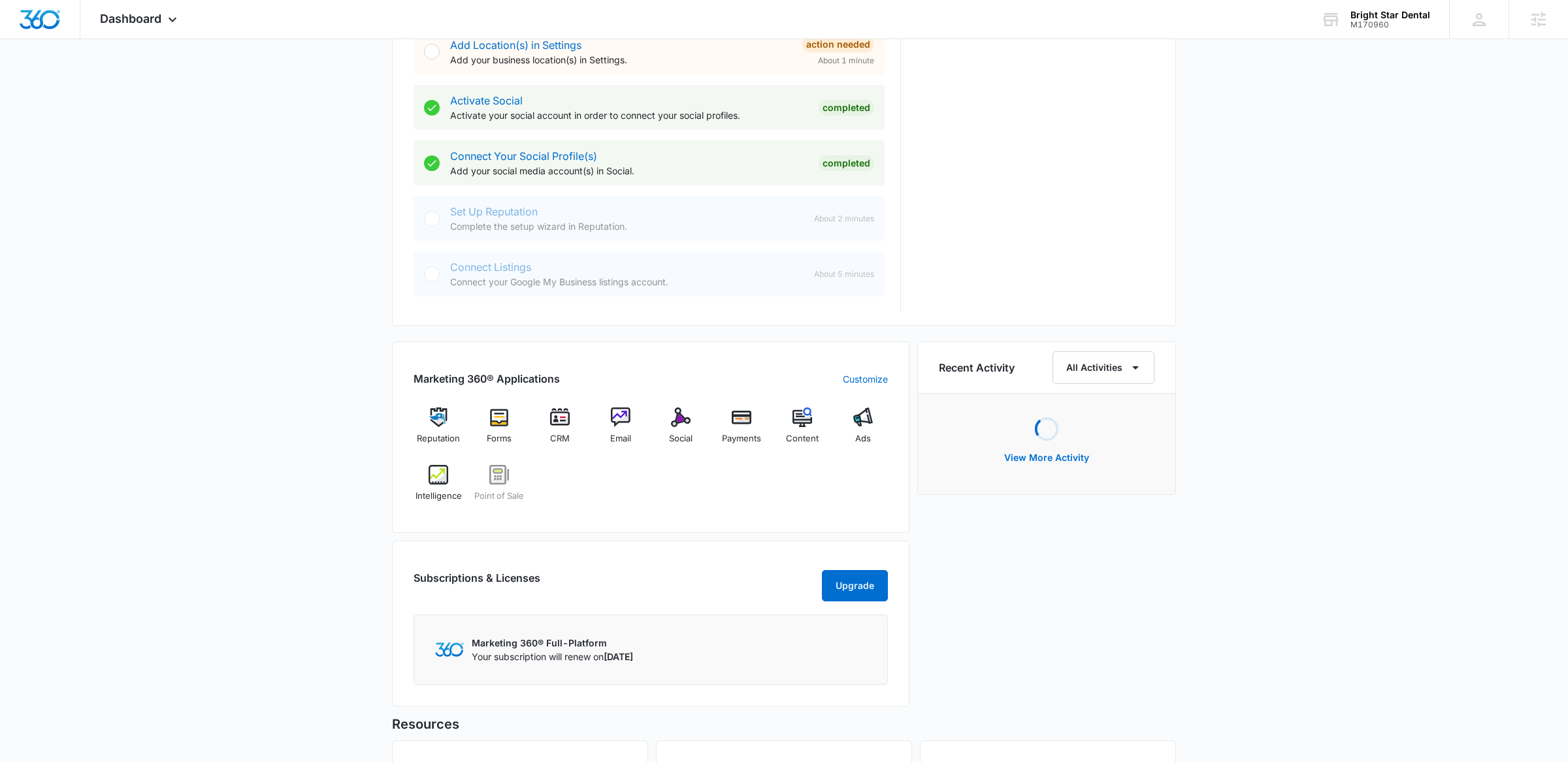
scroll to position [717, 0]
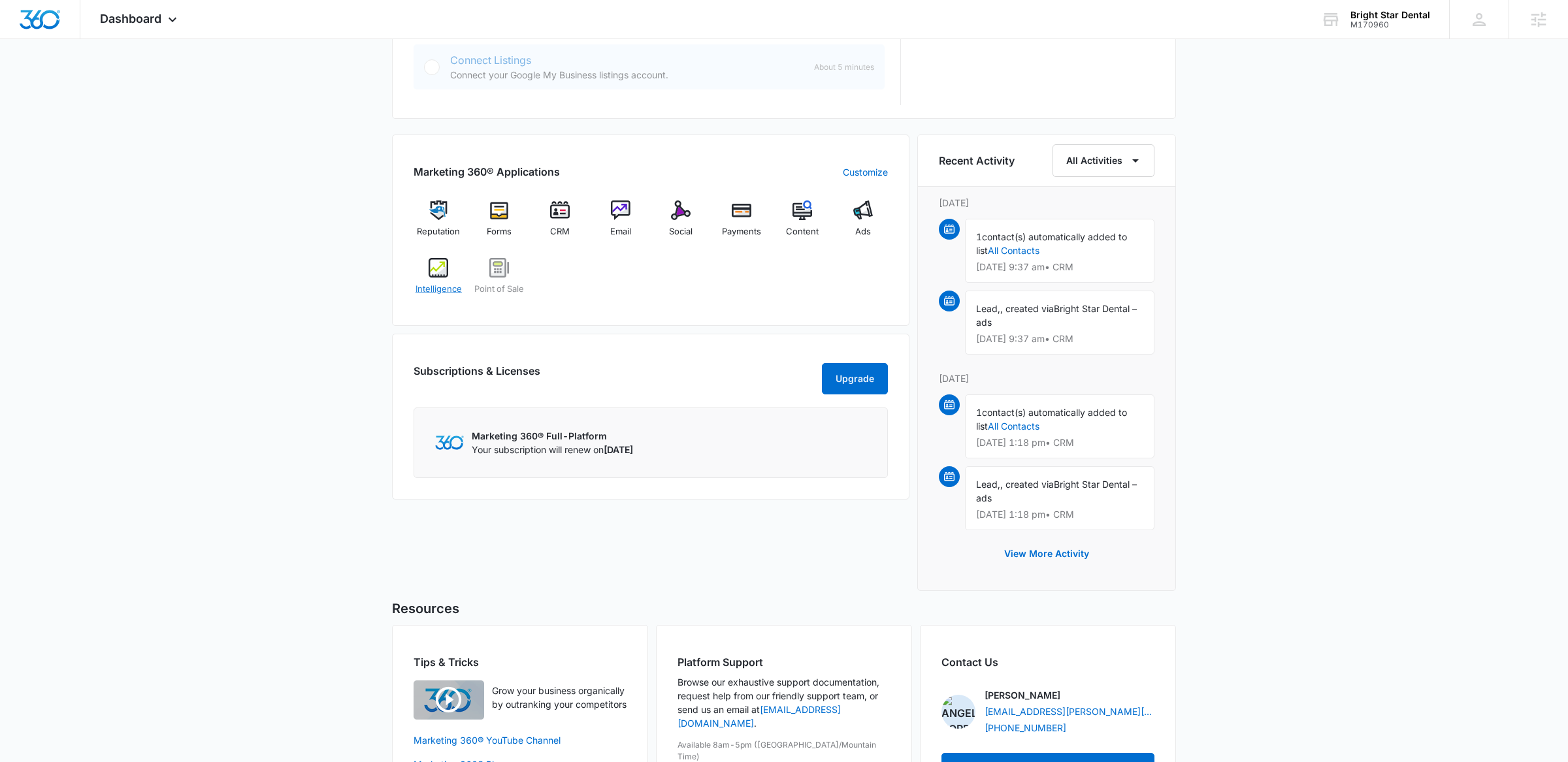
click at [435, 266] on img at bounding box center [439, 268] width 19 height 19
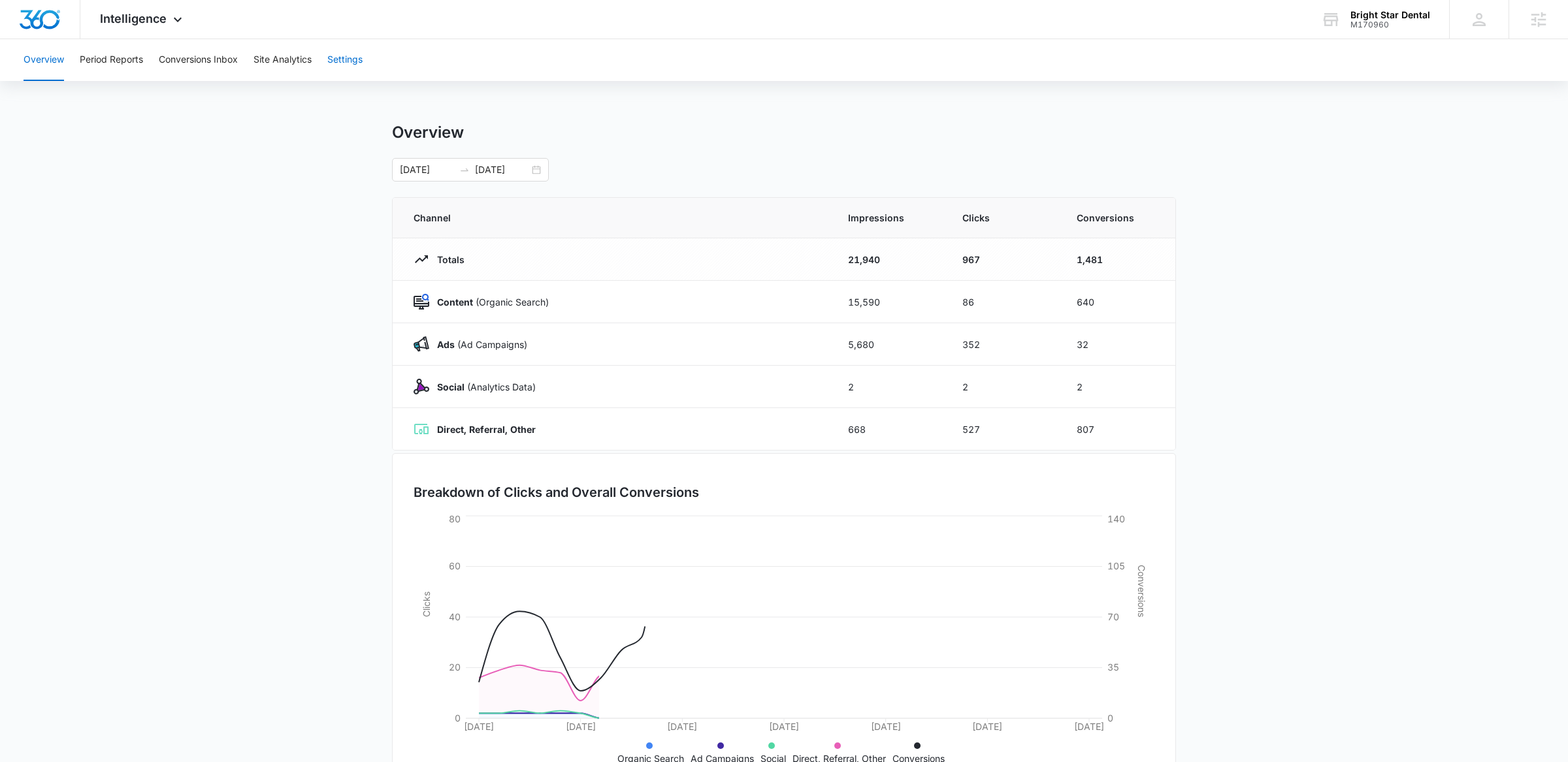
click at [332, 55] on button "Settings" at bounding box center [344, 60] width 35 height 41
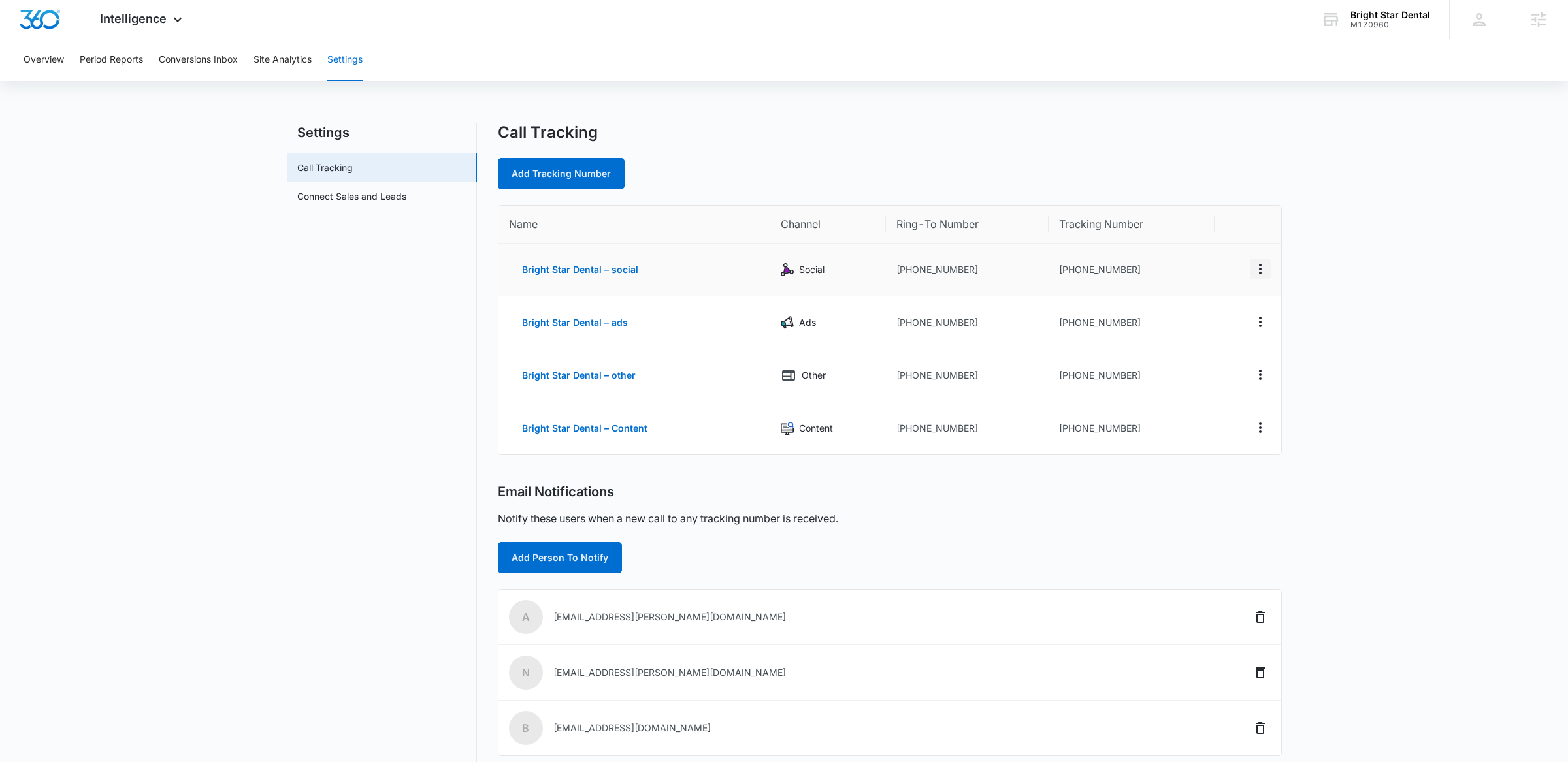
click at [1257, 268] on icon "Actions" at bounding box center [1260, 269] width 16 height 16
click at [1221, 262] on button "Edit" at bounding box center [1206, 259] width 75 height 19
select select "SOCIAL"
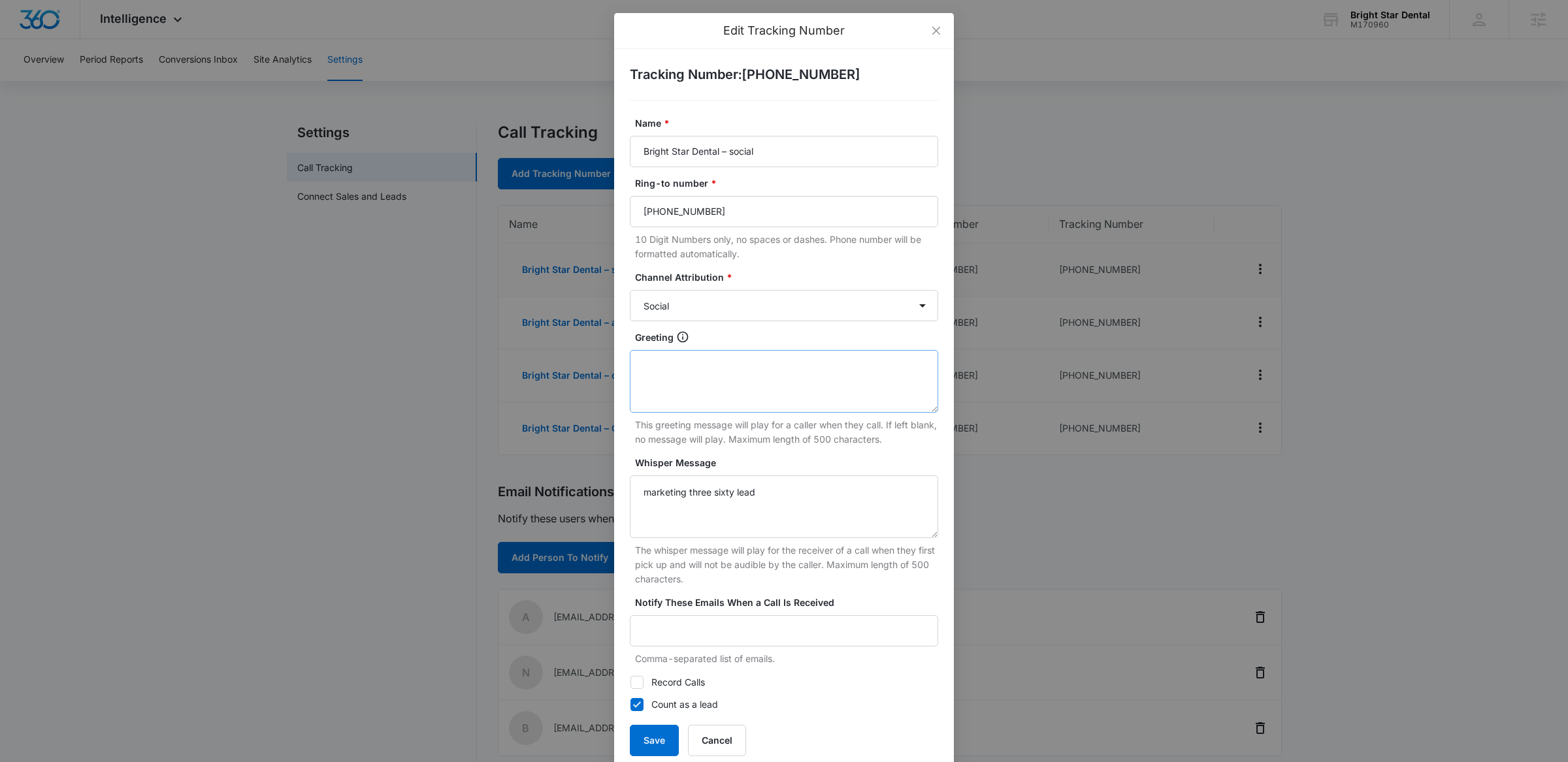
scroll to position [25, 0]
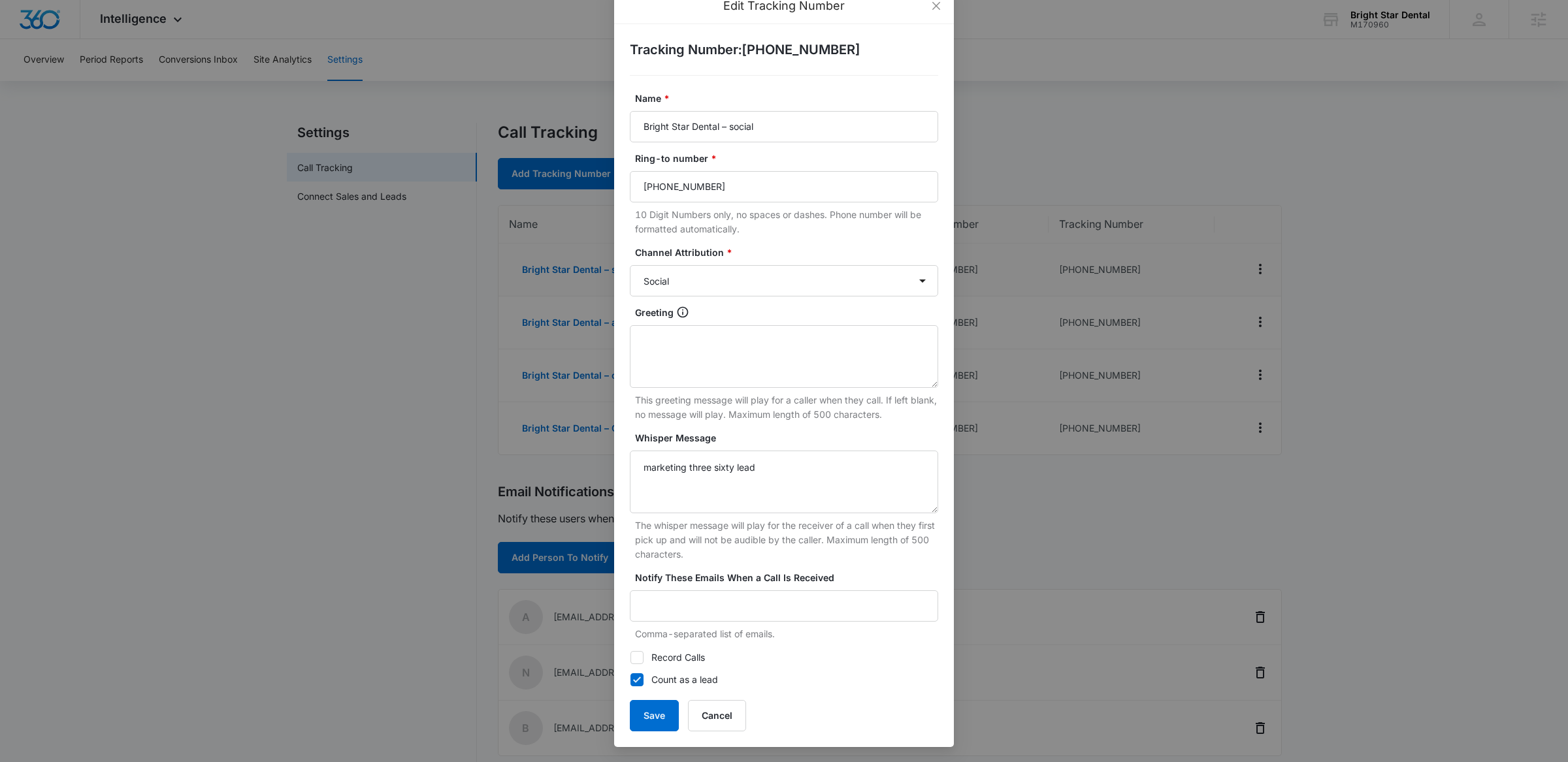
click at [699, 656] on label "Record Calls" at bounding box center [784, 658] width 308 height 15
click at [631, 658] on input "Record Calls" at bounding box center [630, 658] width 1 height 1
checkbox input "true"
click at [735, 129] on input "Bright Star Dental – social" at bounding box center [784, 127] width 308 height 31
click at [652, 716] on button "Save" at bounding box center [654, 716] width 49 height 31
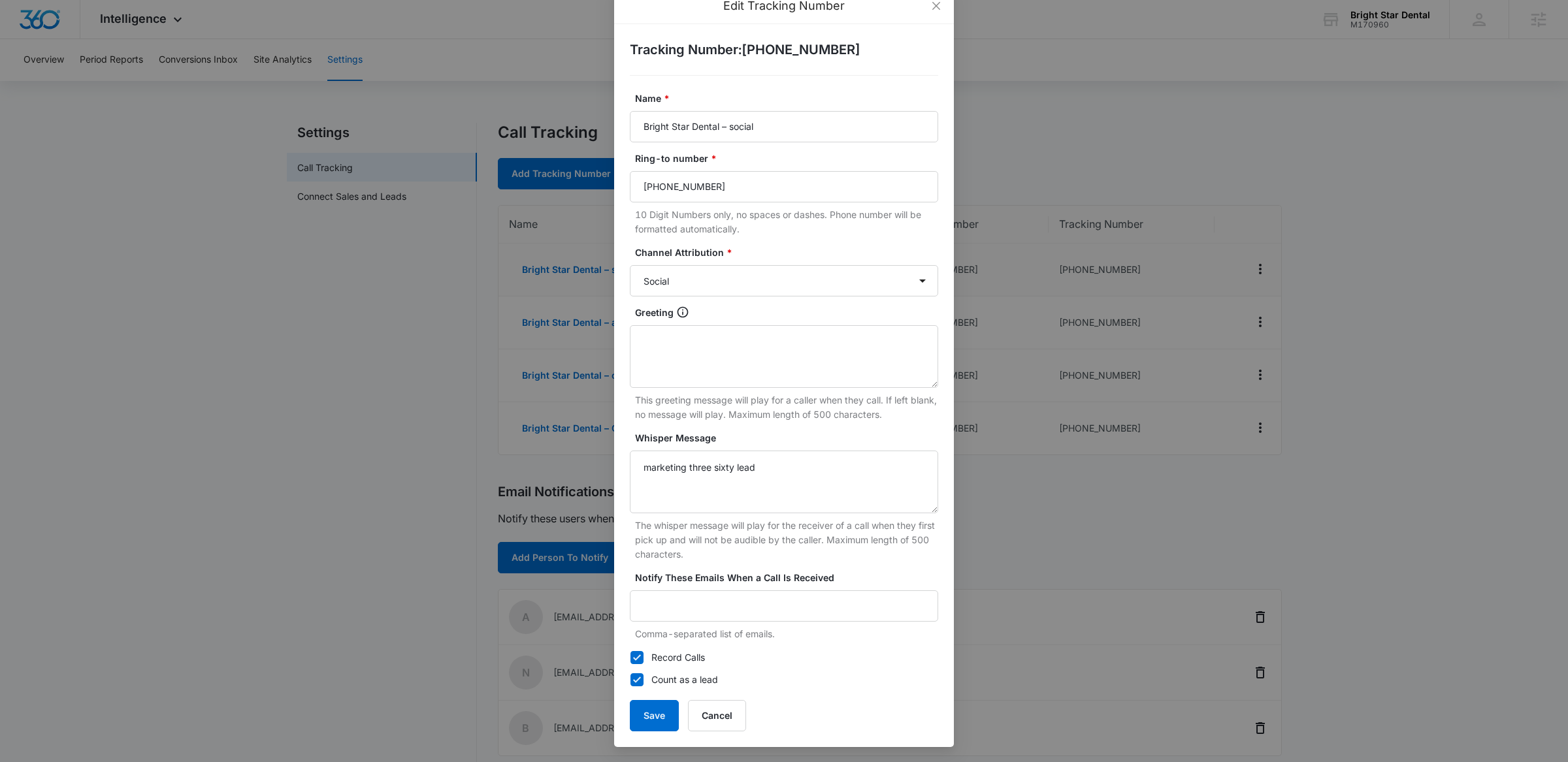
scroll to position [12, 0]
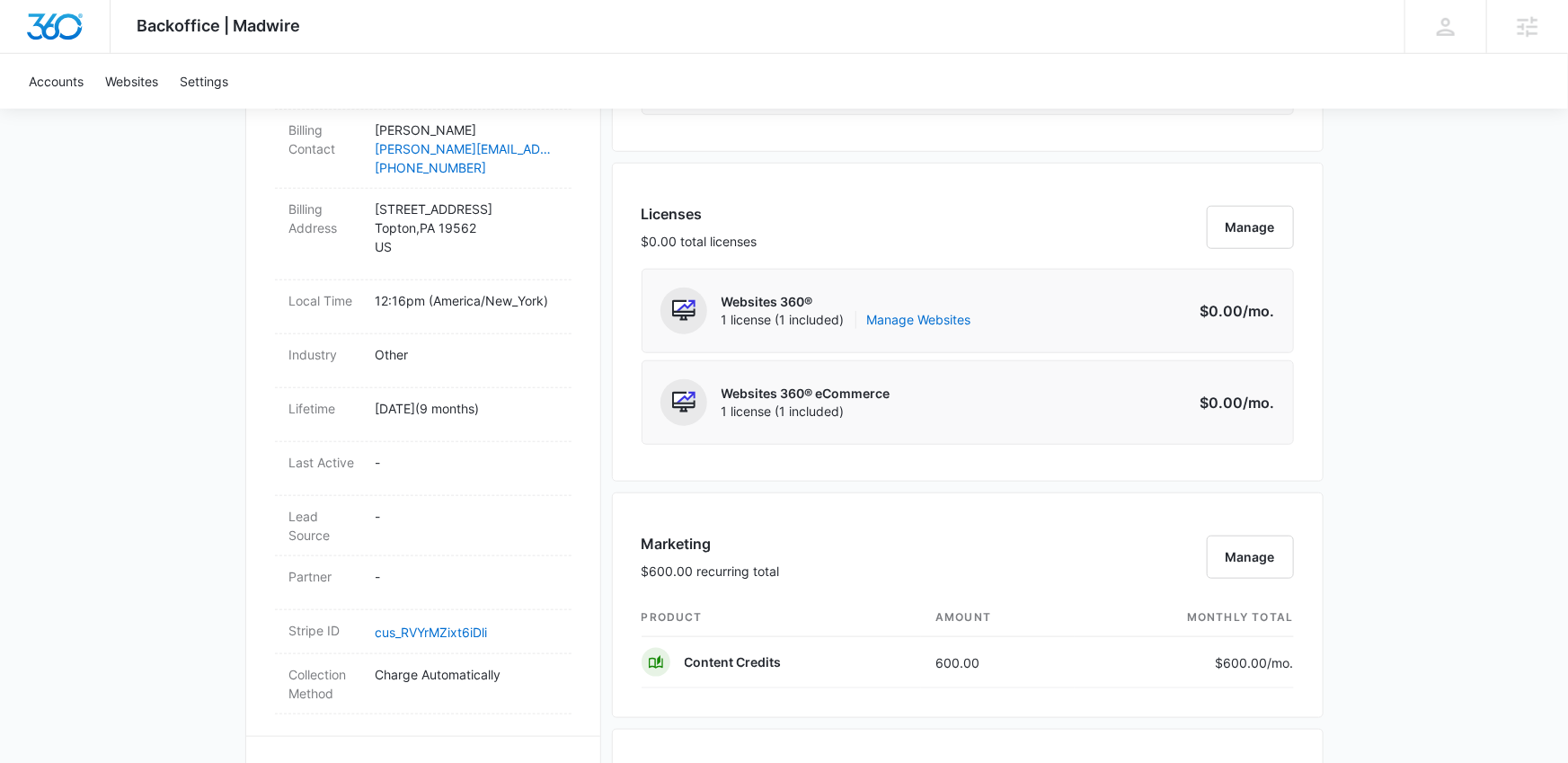
scroll to position [663, 0]
click at [1254, 552] on button "Manage" at bounding box center [1251, 554] width 88 height 43
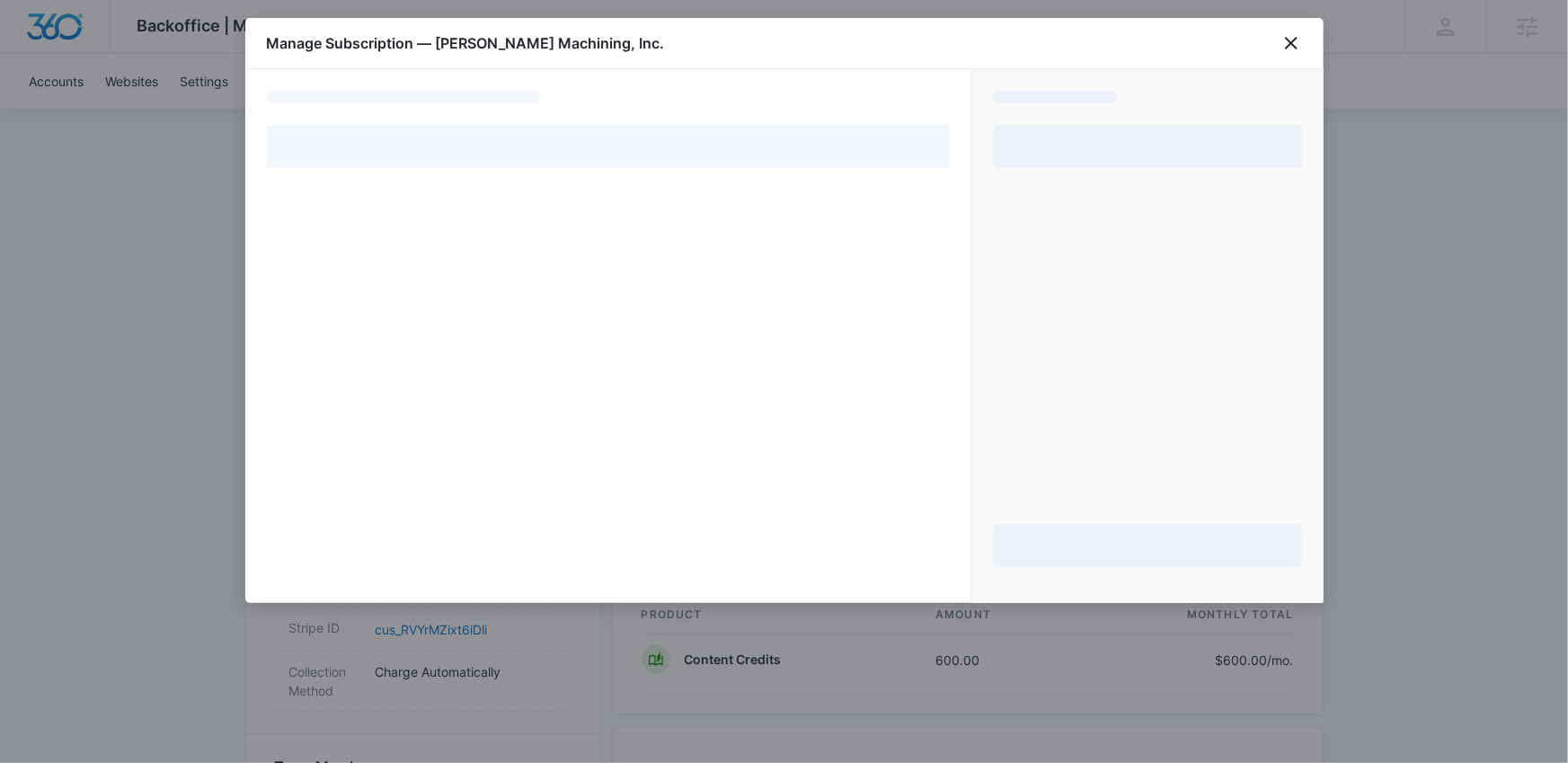
select select "pm_1QnSoTA4n8RTgNjUrKjI1pqc"
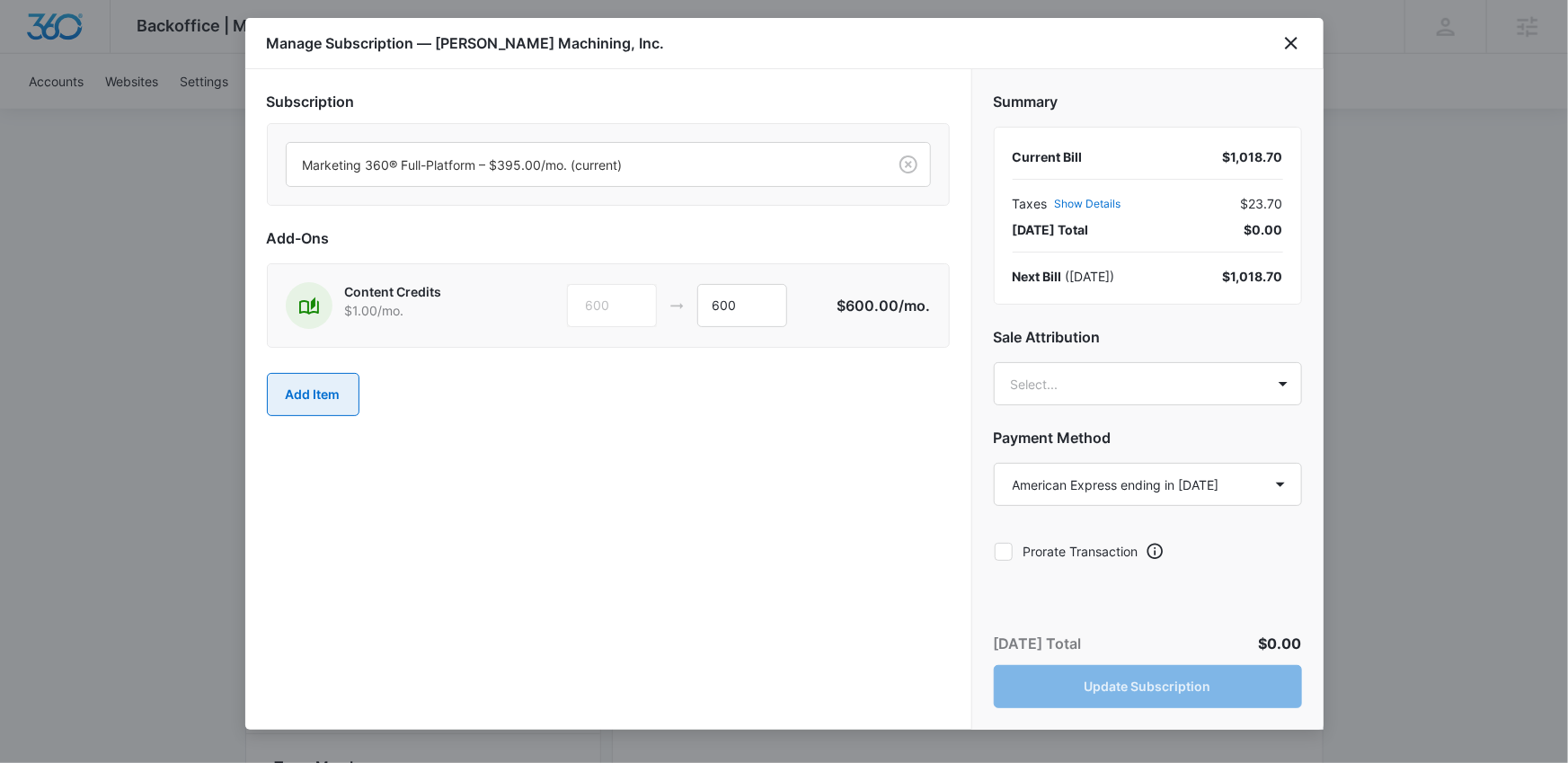
click at [333, 394] on button "Add Item" at bounding box center [313, 394] width 92 height 43
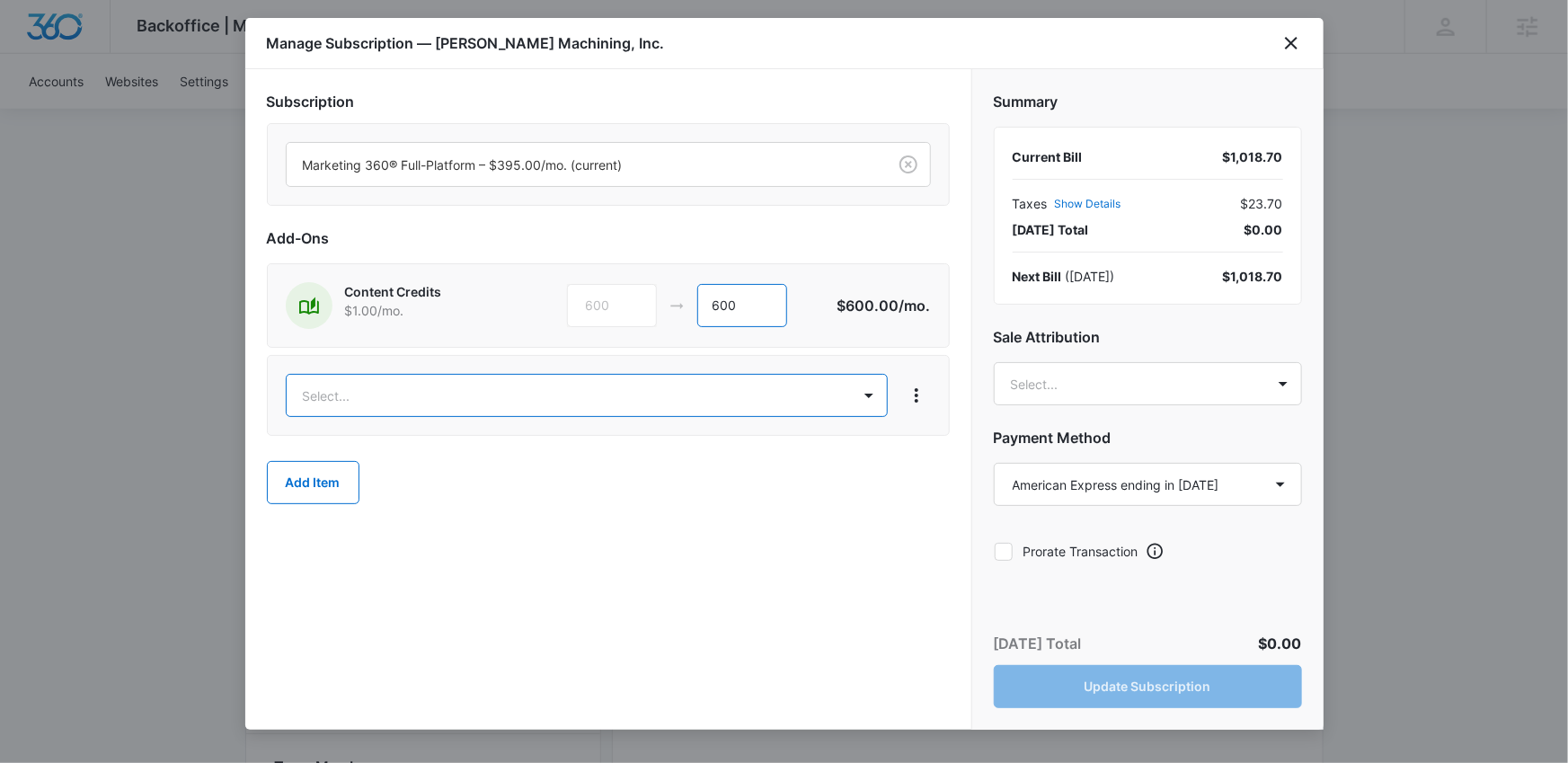
click at [749, 312] on input "600" at bounding box center [742, 305] width 89 height 43
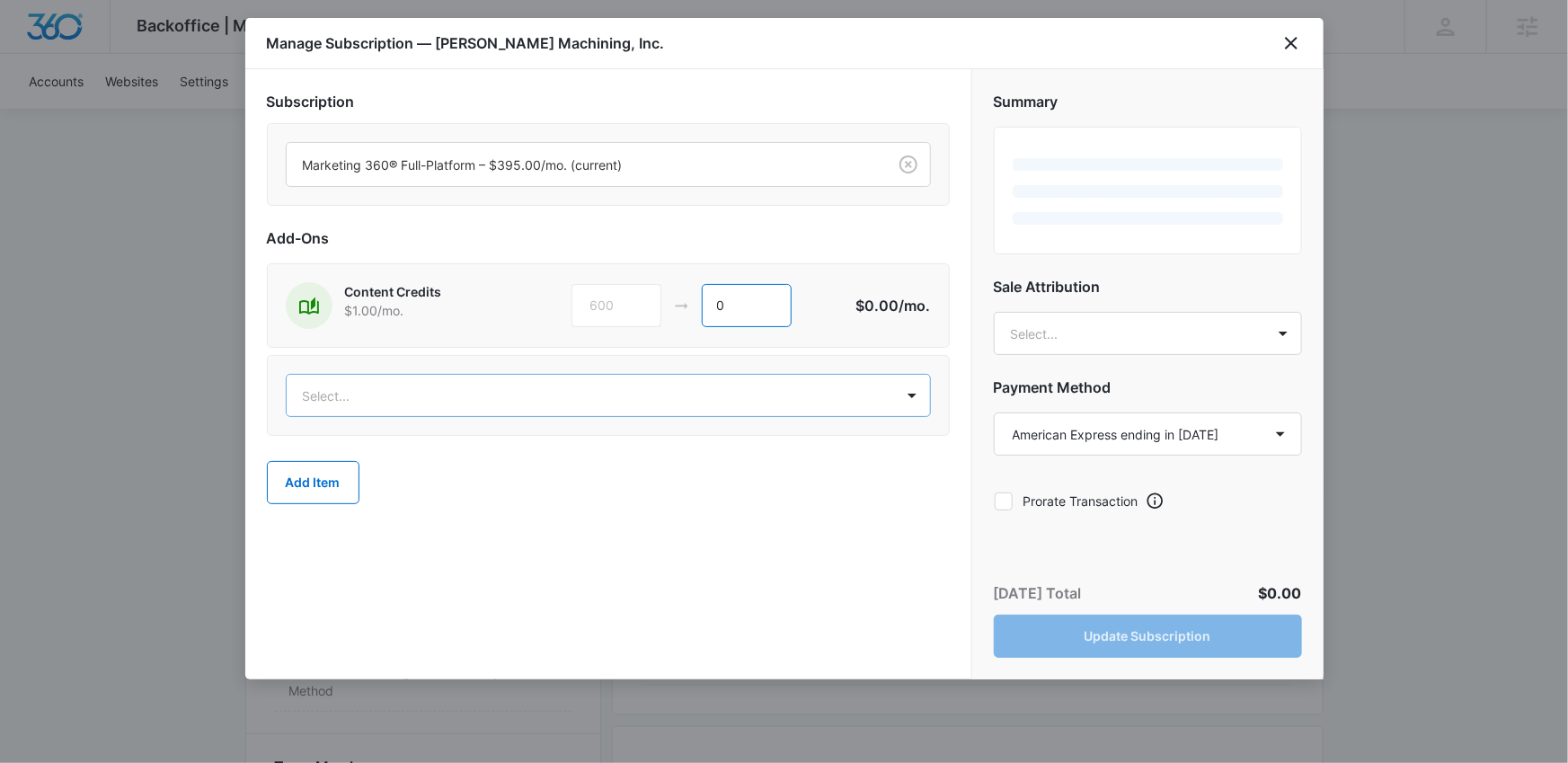
type input "0"
click at [763, 392] on body "Backoffice | Madwire Apps Settings AT Angelis Torres angelis.torres@madwire.com…" at bounding box center [784, 522] width 1568 height 2371
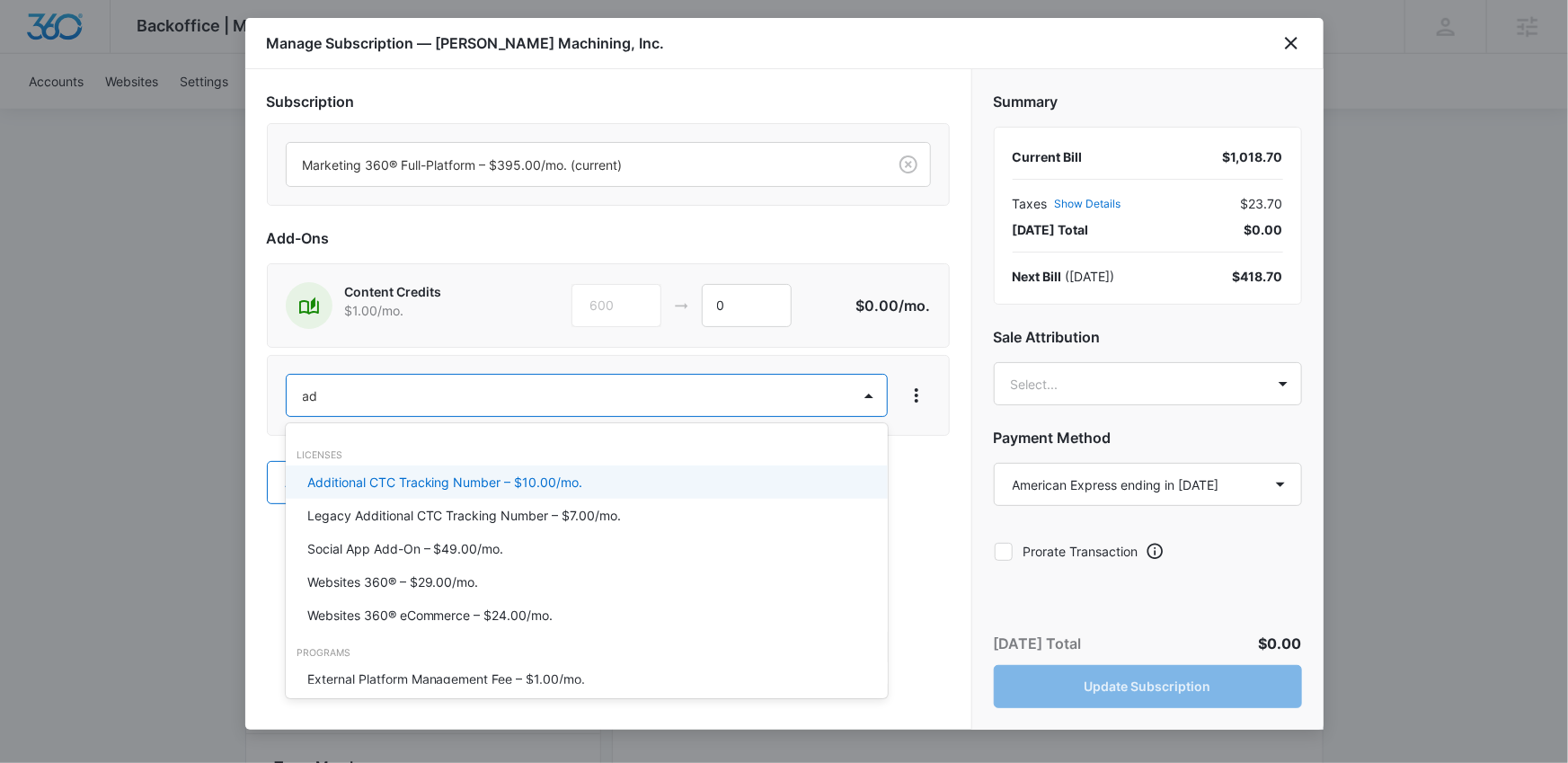
type input "a"
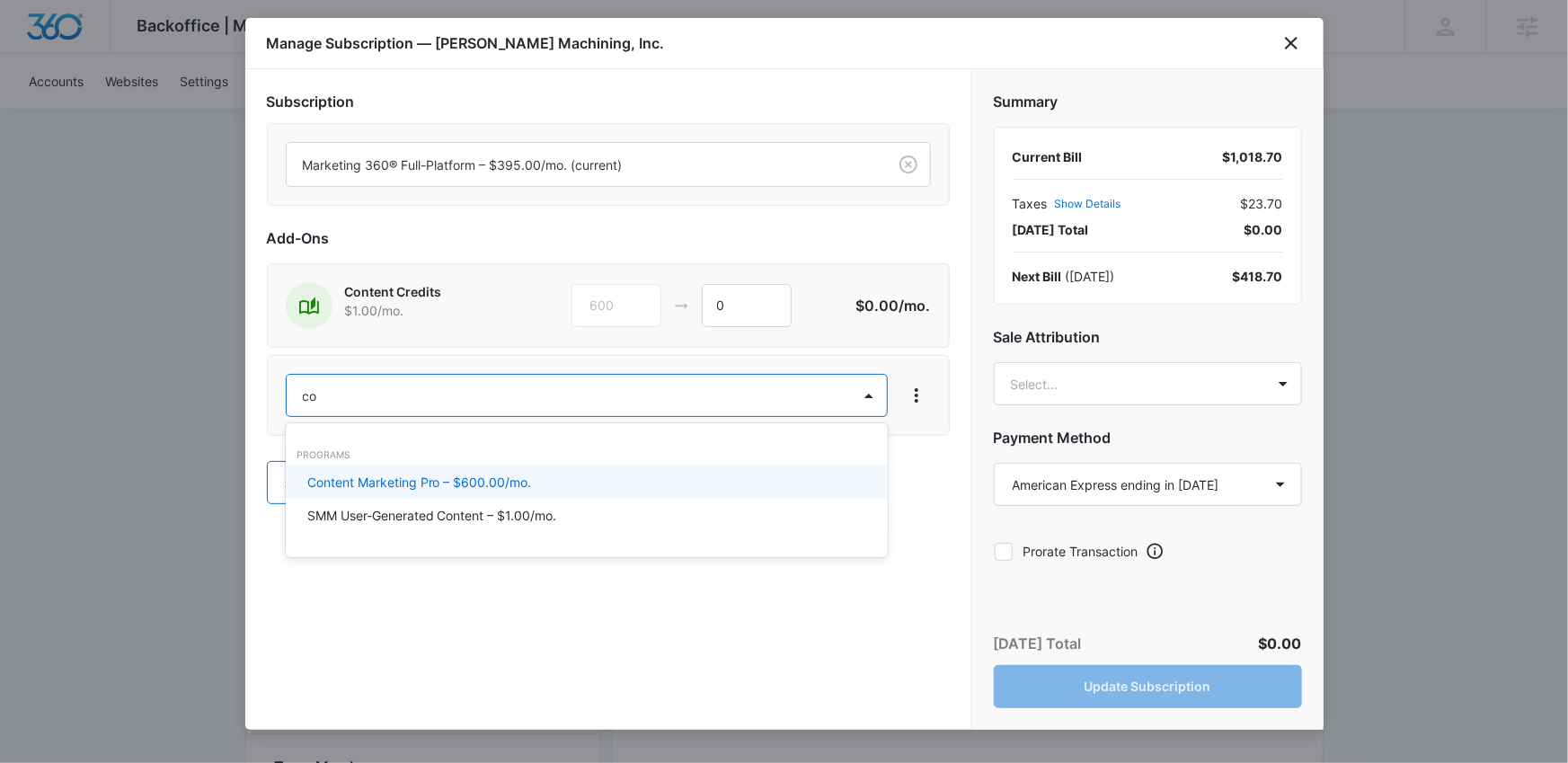
type input "c"
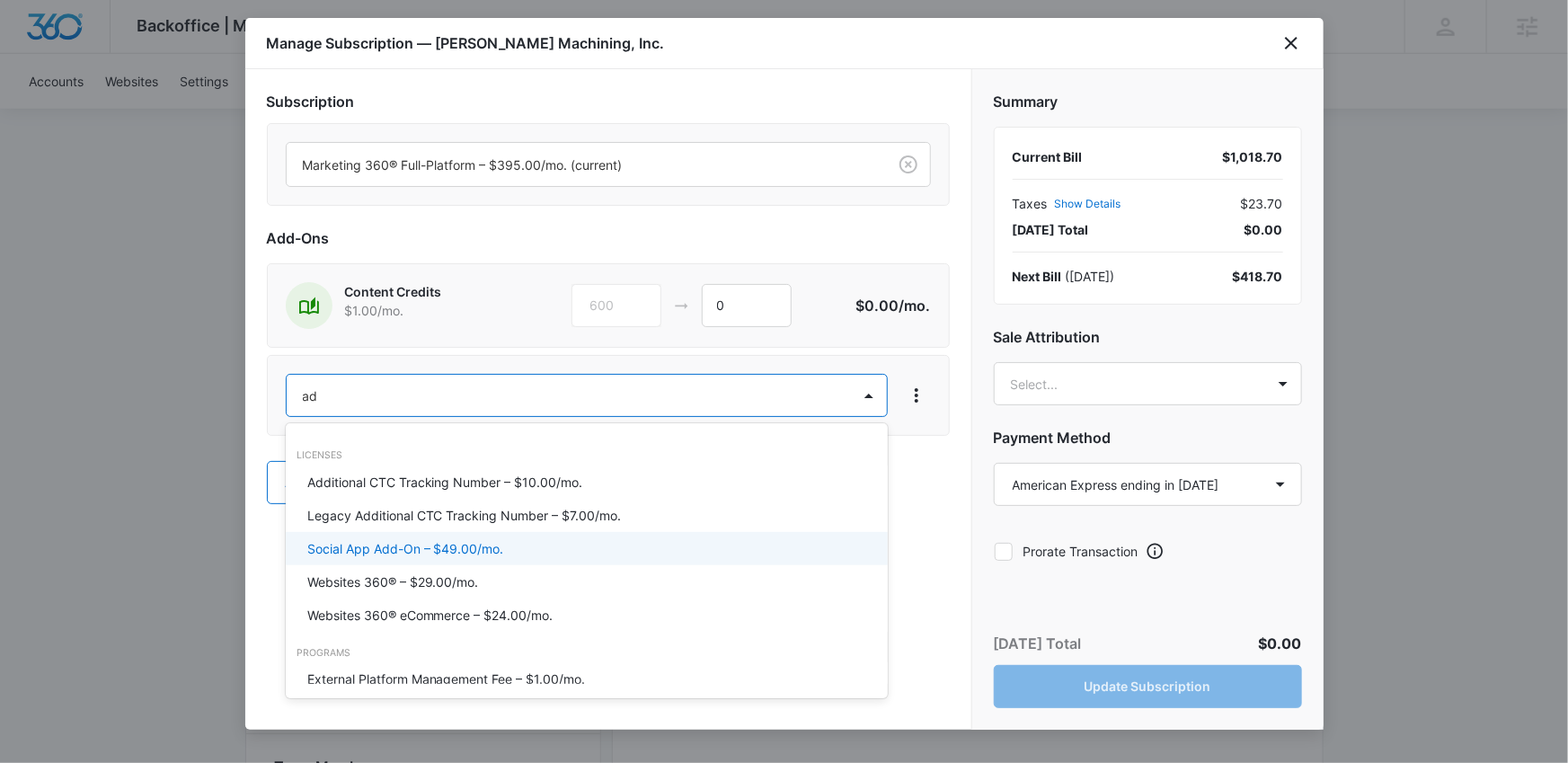
type input "ad c"
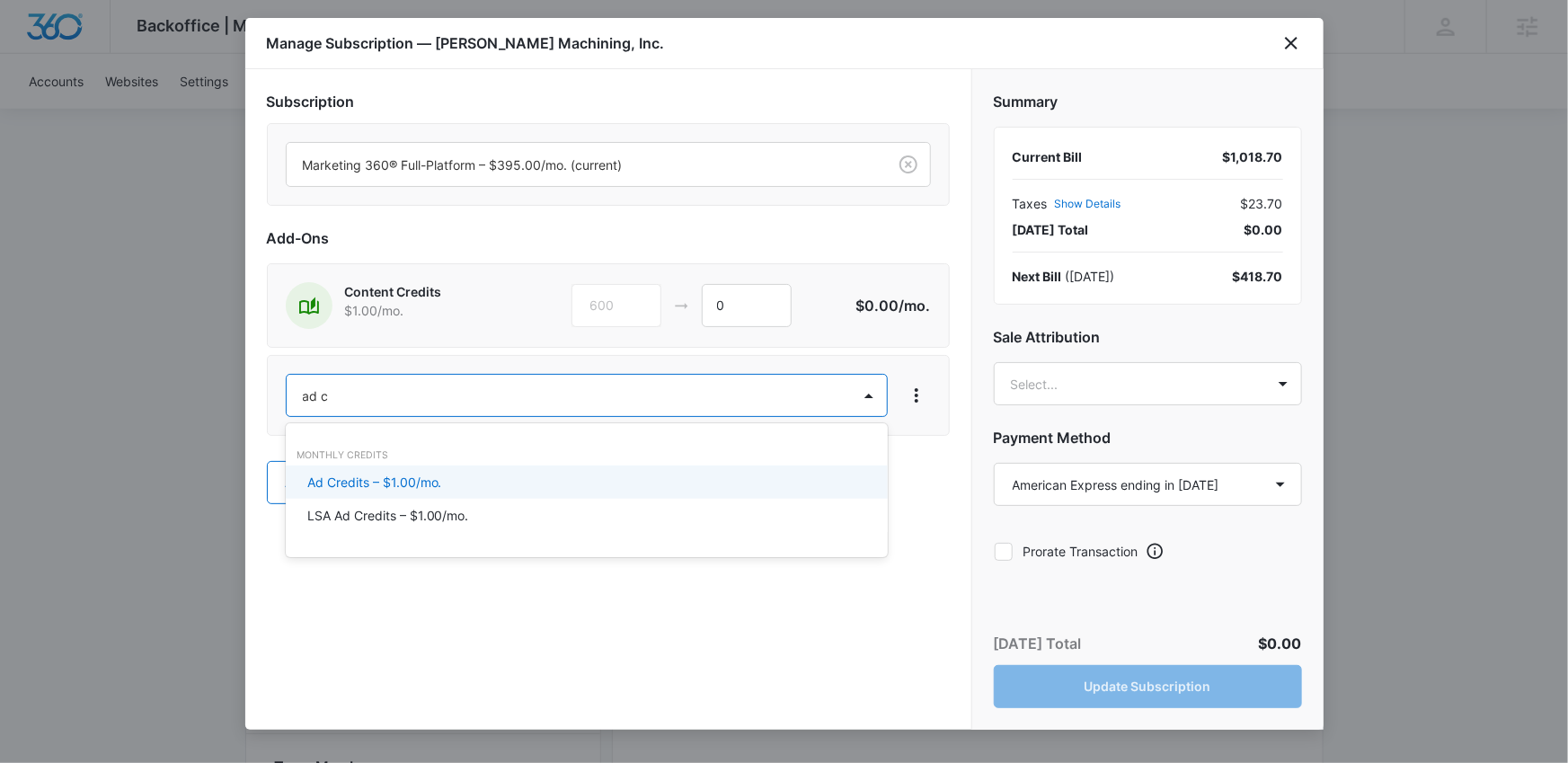
click at [441, 476] on p "Ad Credits – $1.00/mo." at bounding box center [375, 482] width 135 height 19
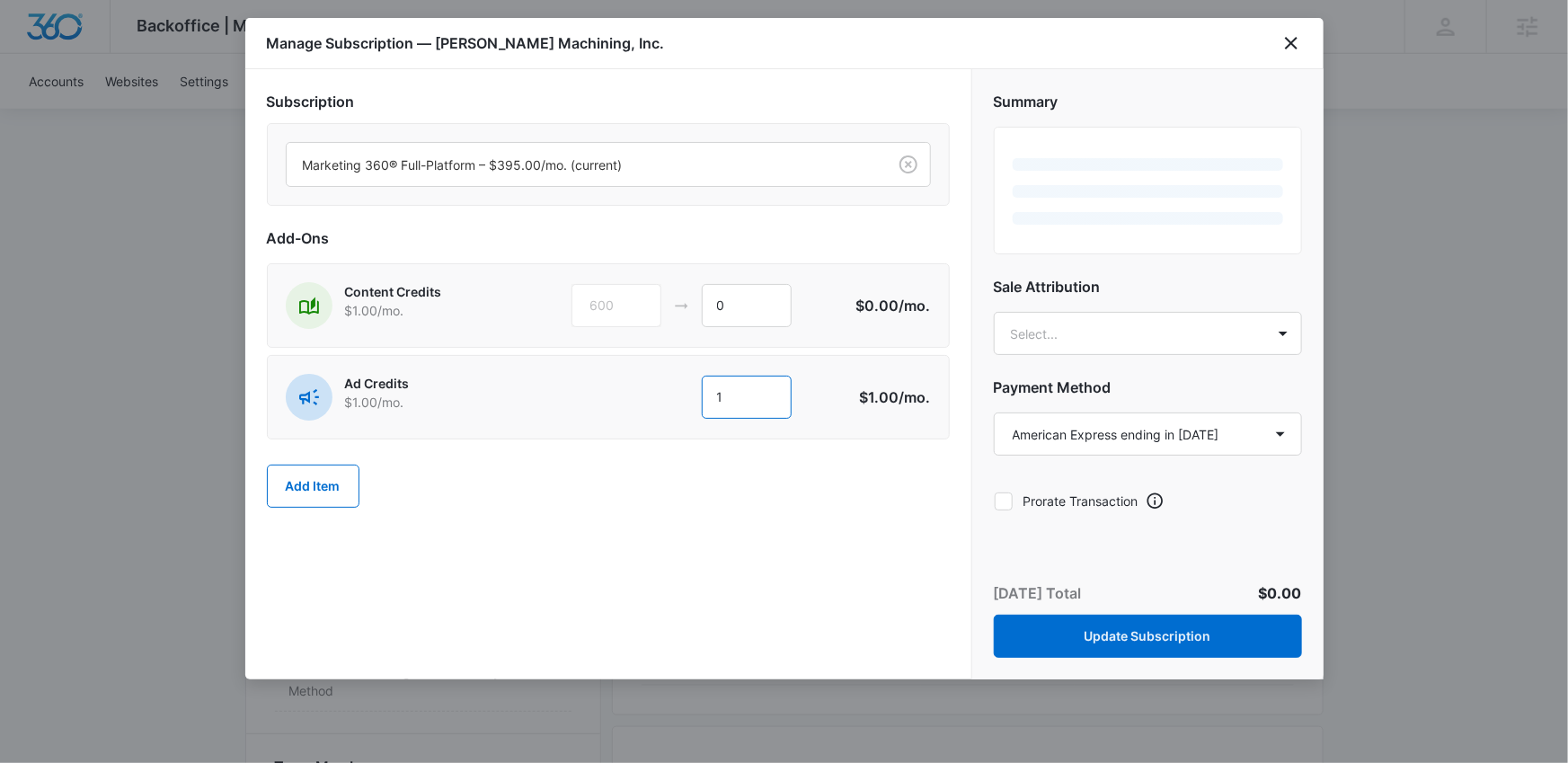
click at [746, 386] on input "1" at bounding box center [747, 397] width 89 height 43
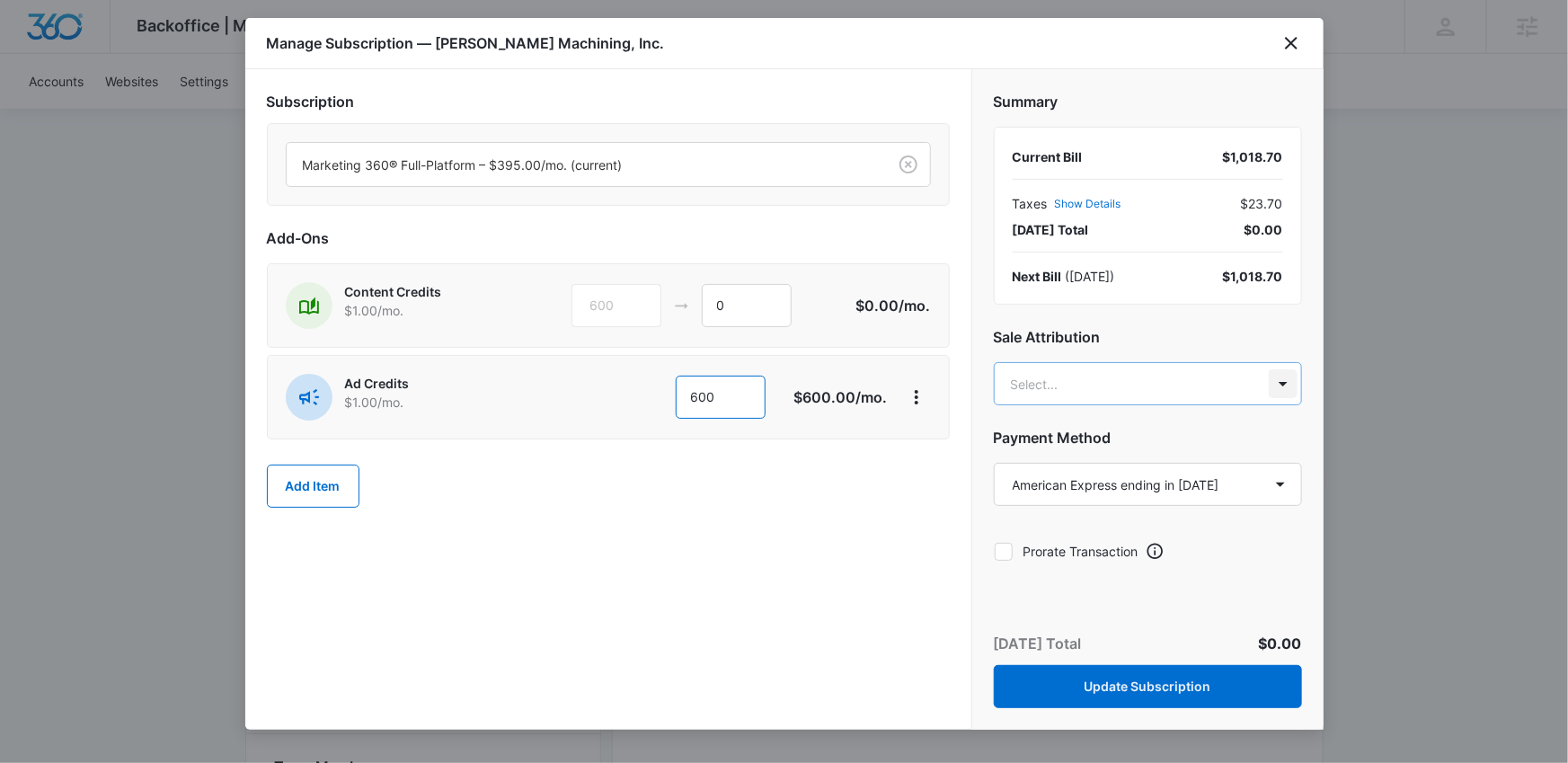
type input "600"
click at [1284, 383] on body "Backoffice | Madwire Apps Settings AT Angelis Torres angelis.torres@madwire.com…" at bounding box center [784, 522] width 1568 height 2371
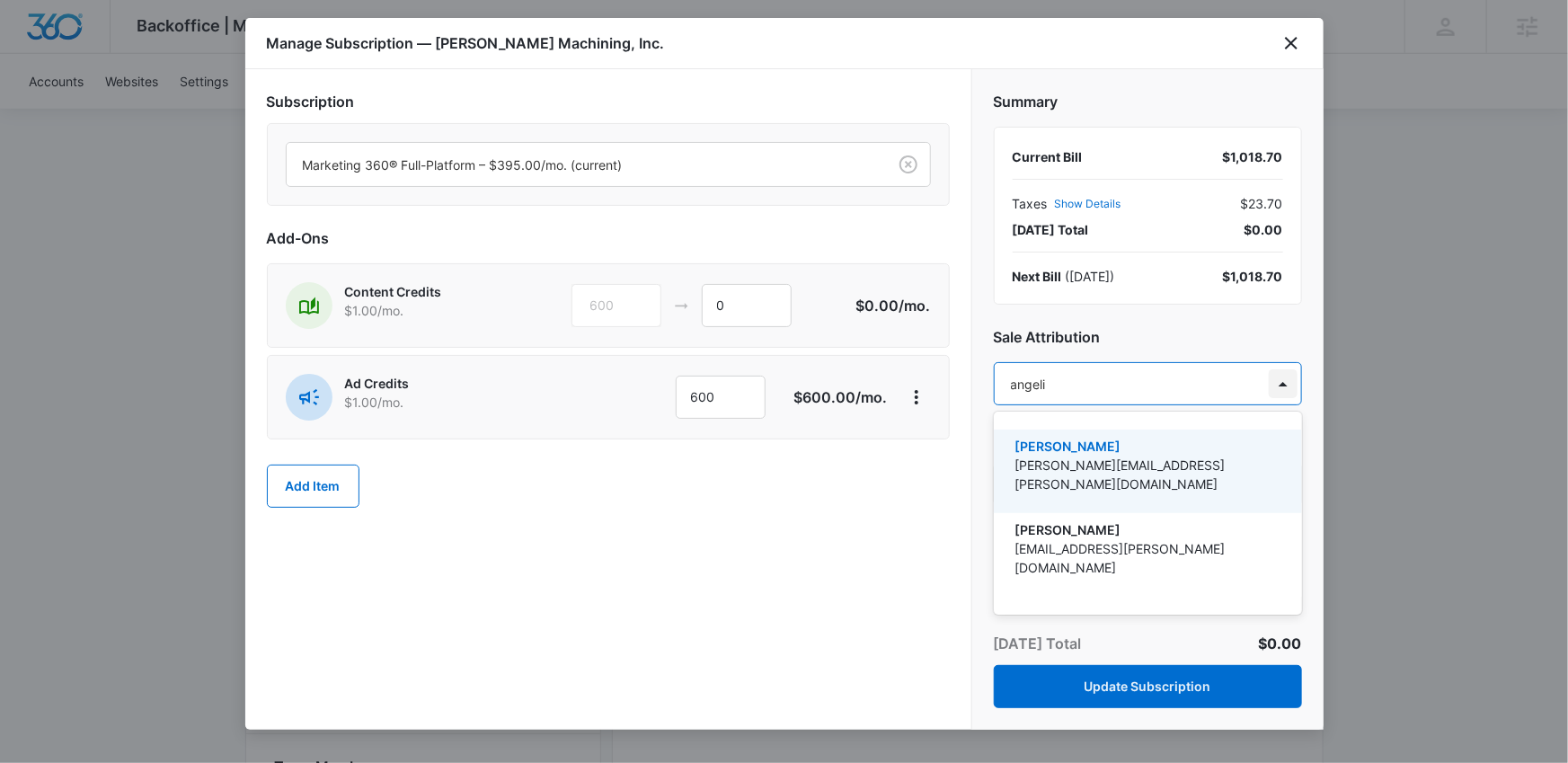
type input "angelis"
click at [1237, 446] on p "[PERSON_NAME]" at bounding box center [1146, 446] width 262 height 19
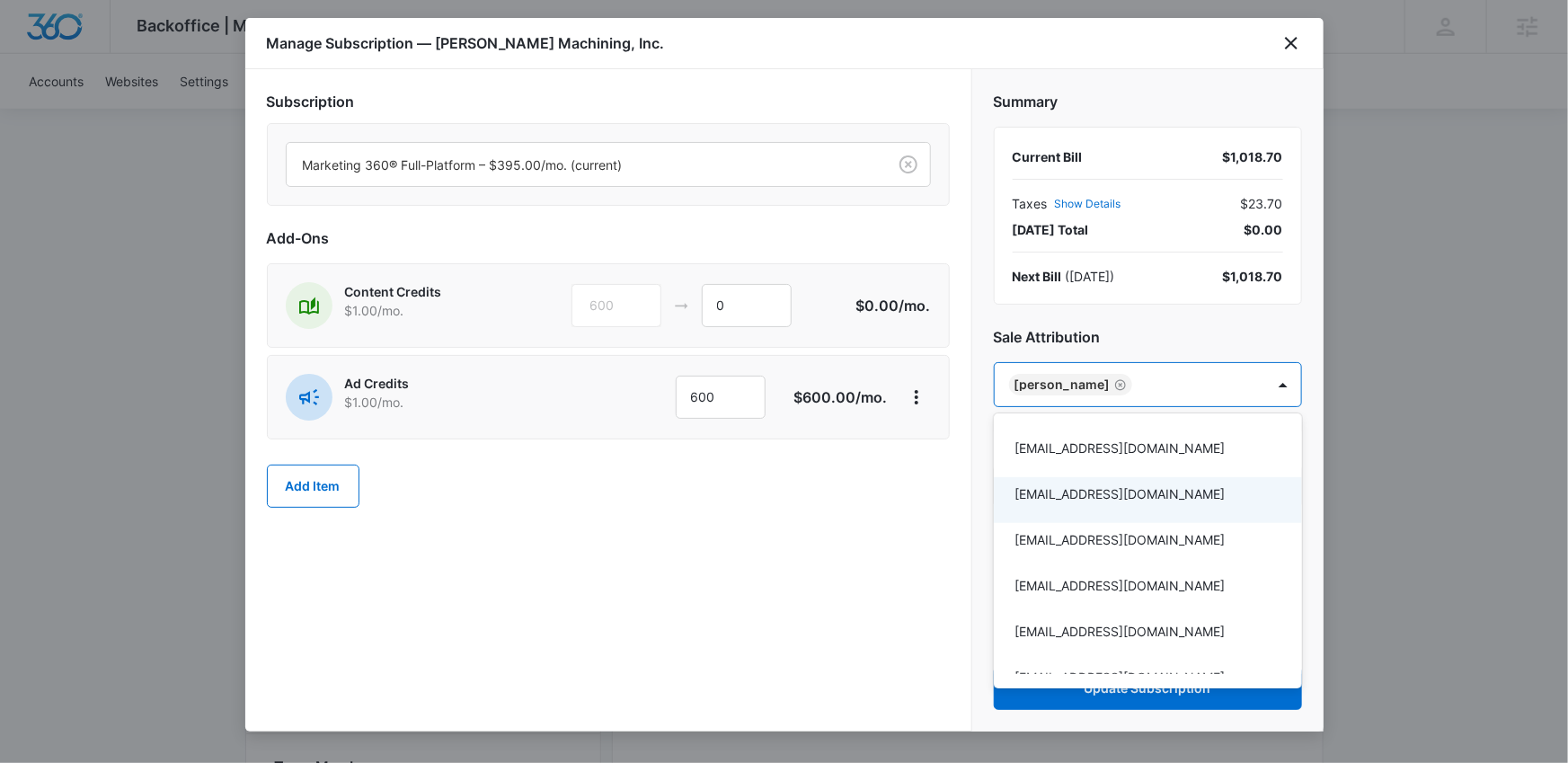
click at [864, 535] on div at bounding box center [784, 382] width 1568 height 763
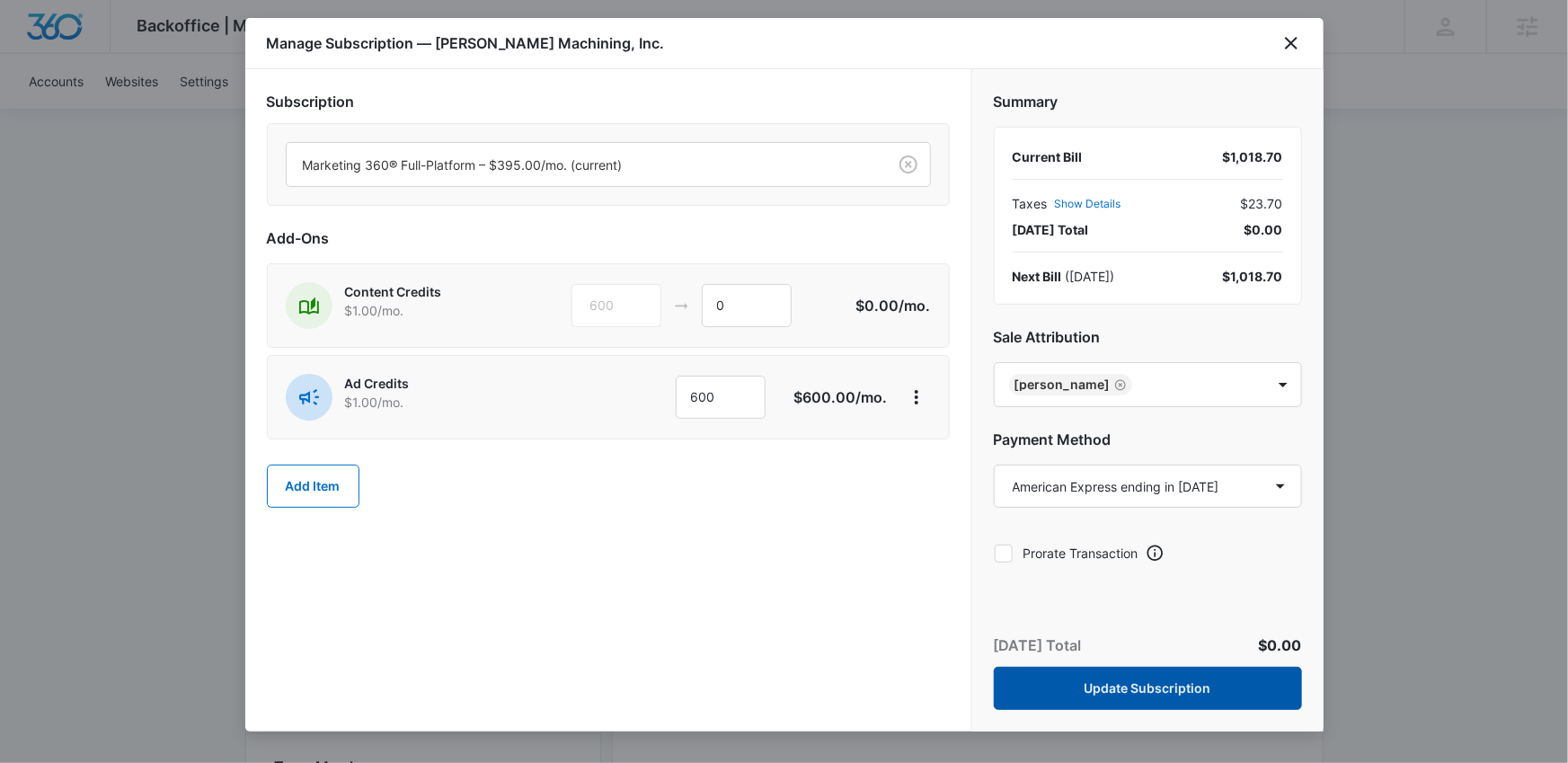
click at [1055, 697] on button "Update Subscription" at bounding box center [1148, 688] width 308 height 43
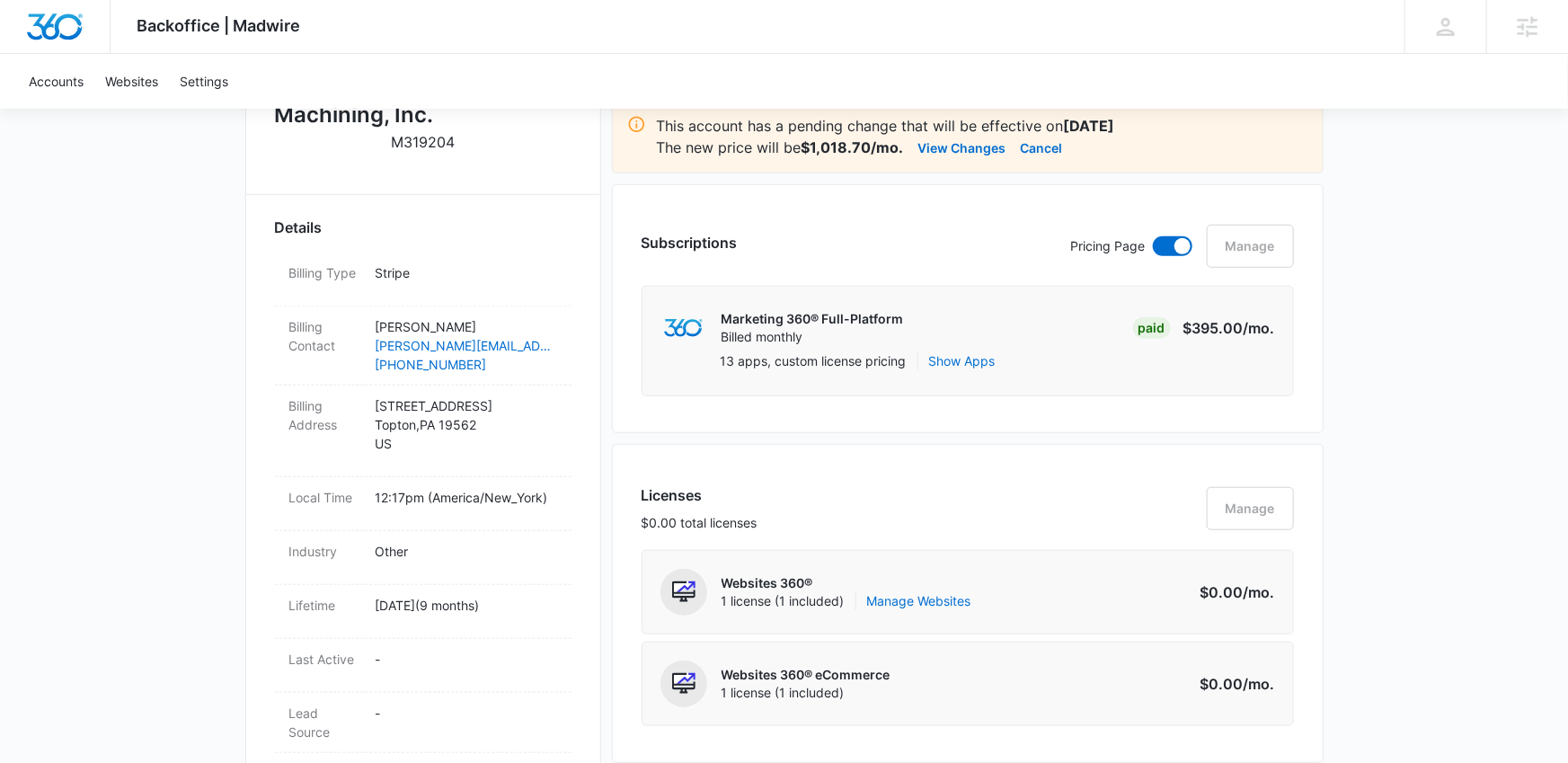
scroll to position [34, 0]
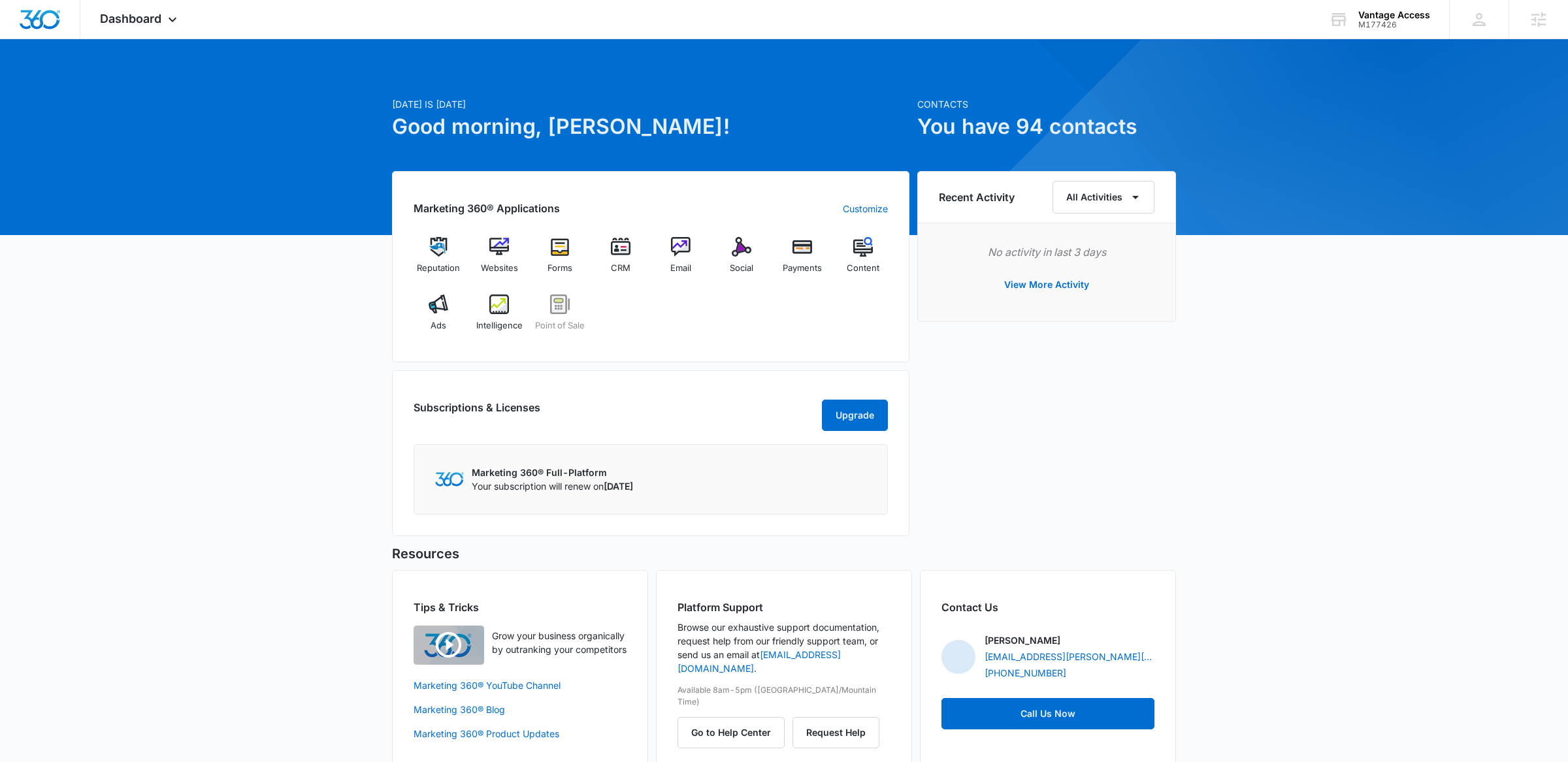
scroll to position [37, 0]
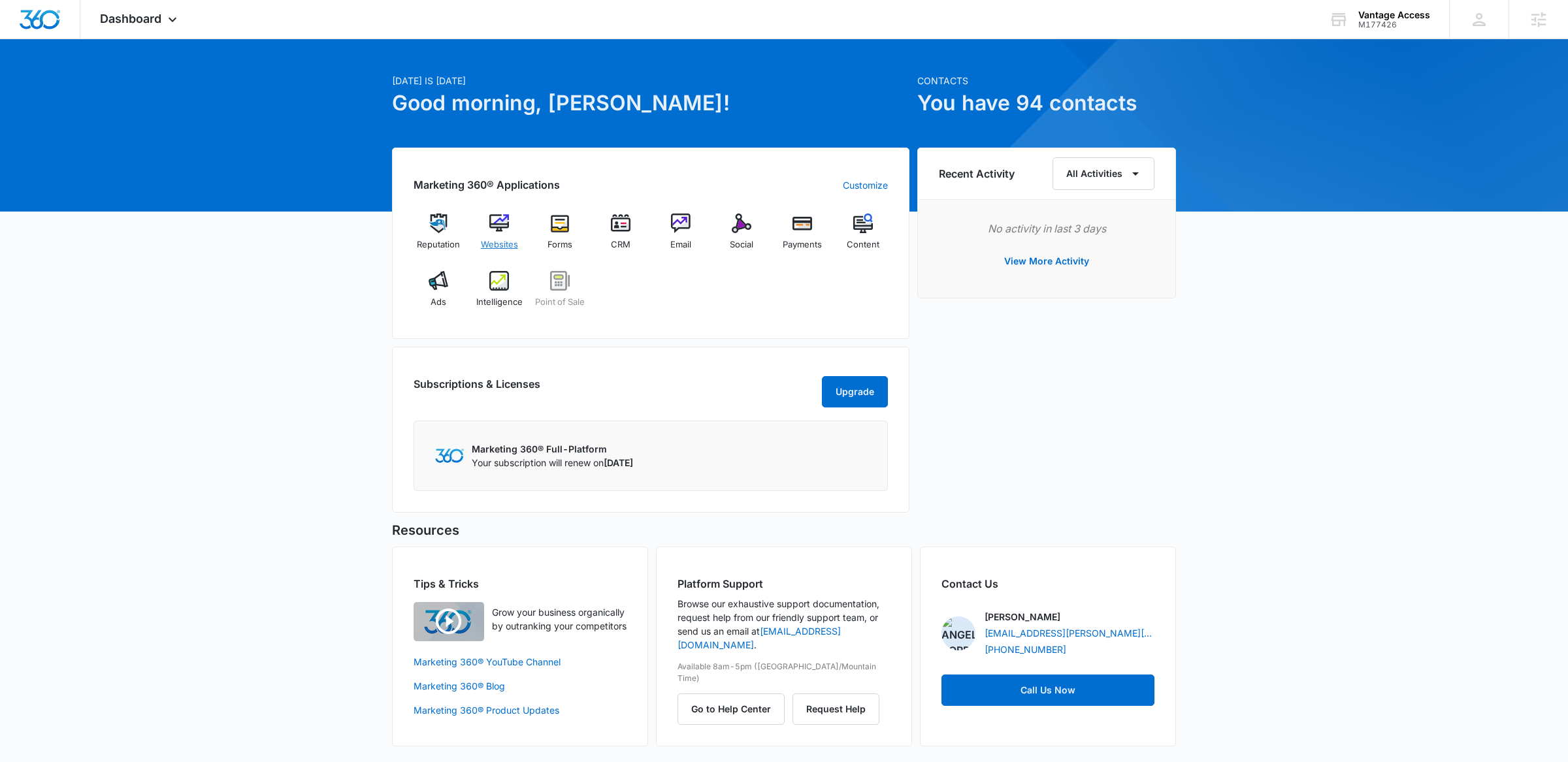
click at [495, 214] on img at bounding box center [499, 223] width 19 height 19
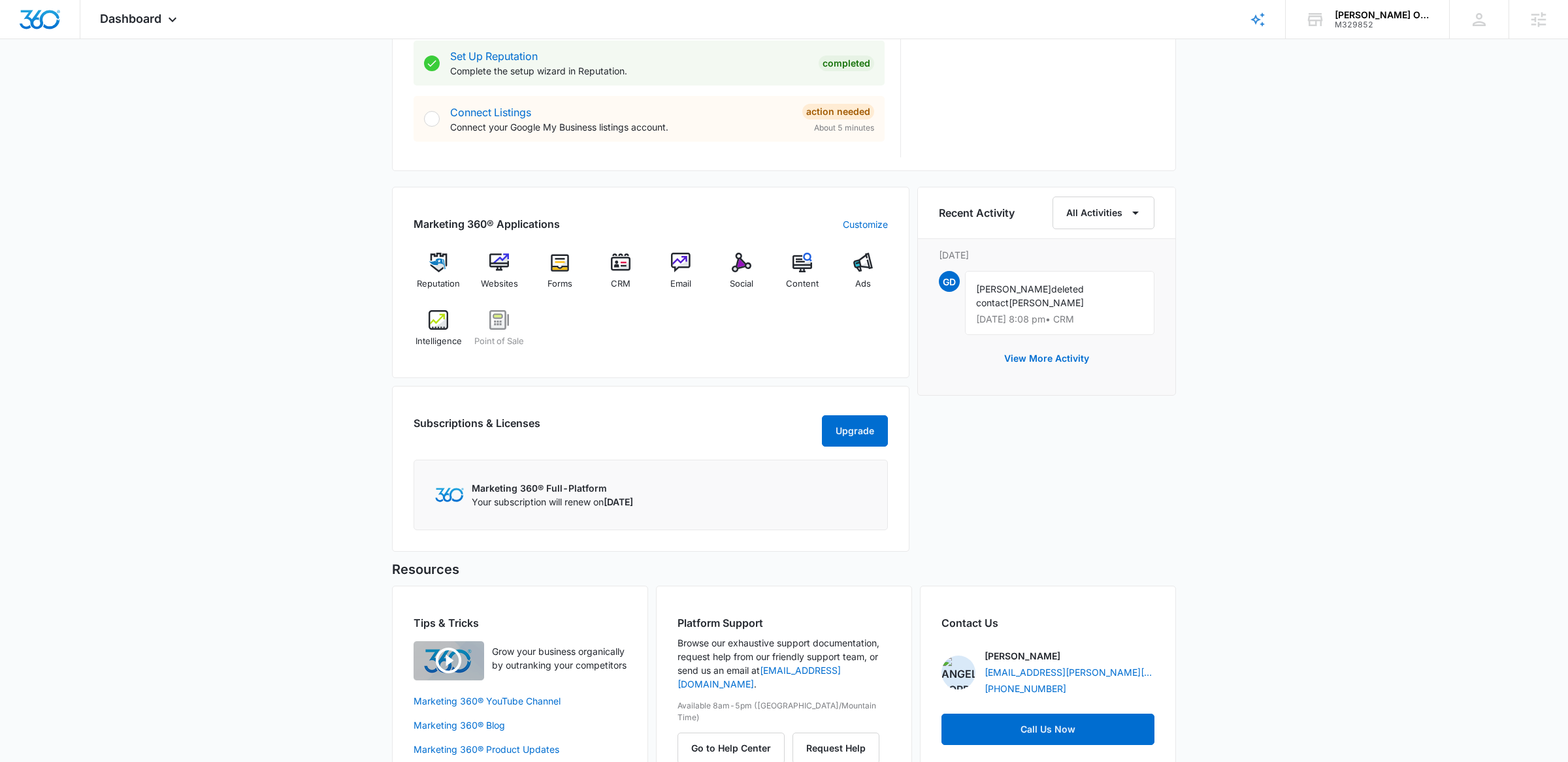
scroll to position [716, 0]
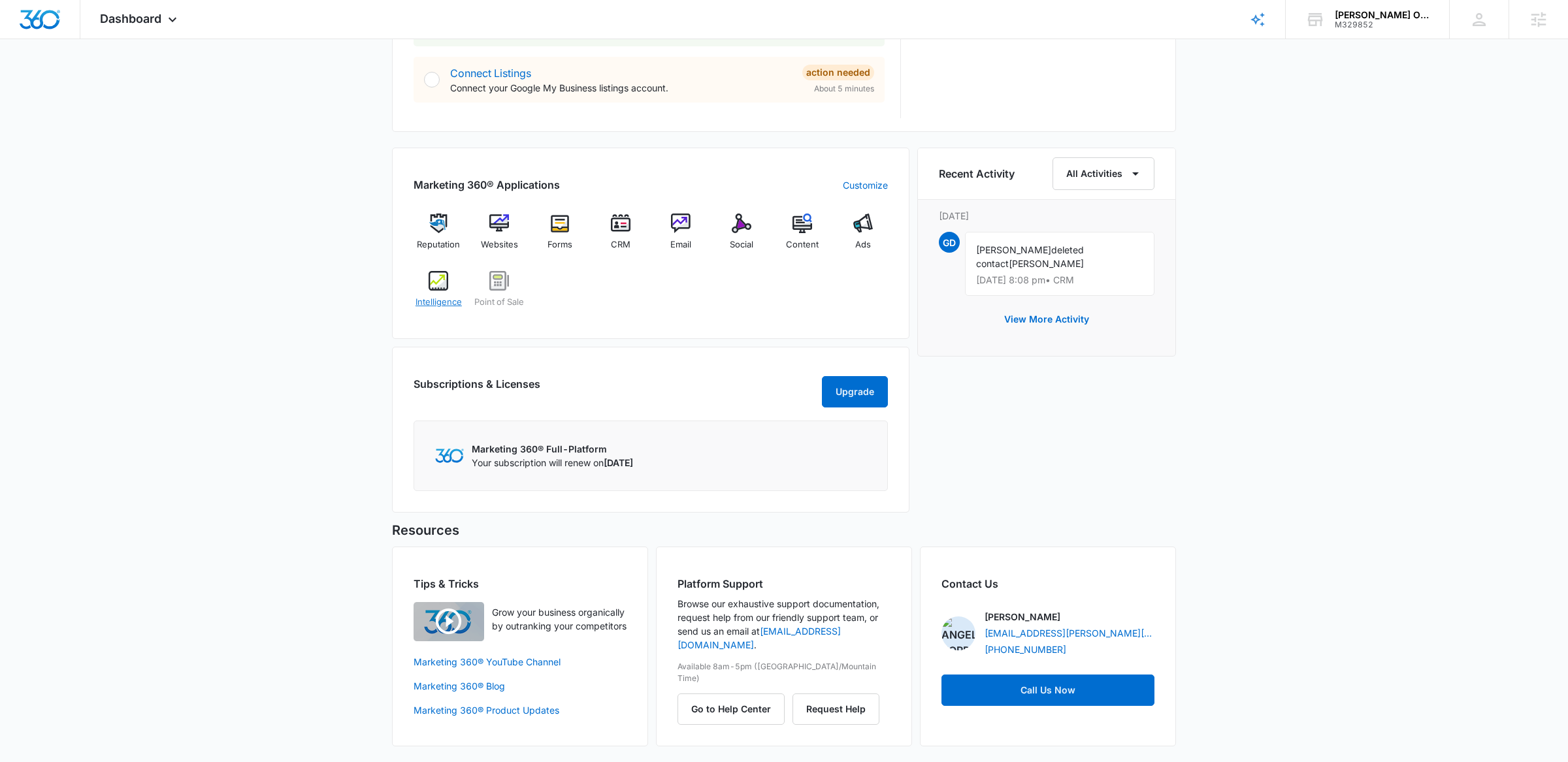
click at [429, 275] on img at bounding box center [439, 281] width 19 height 19
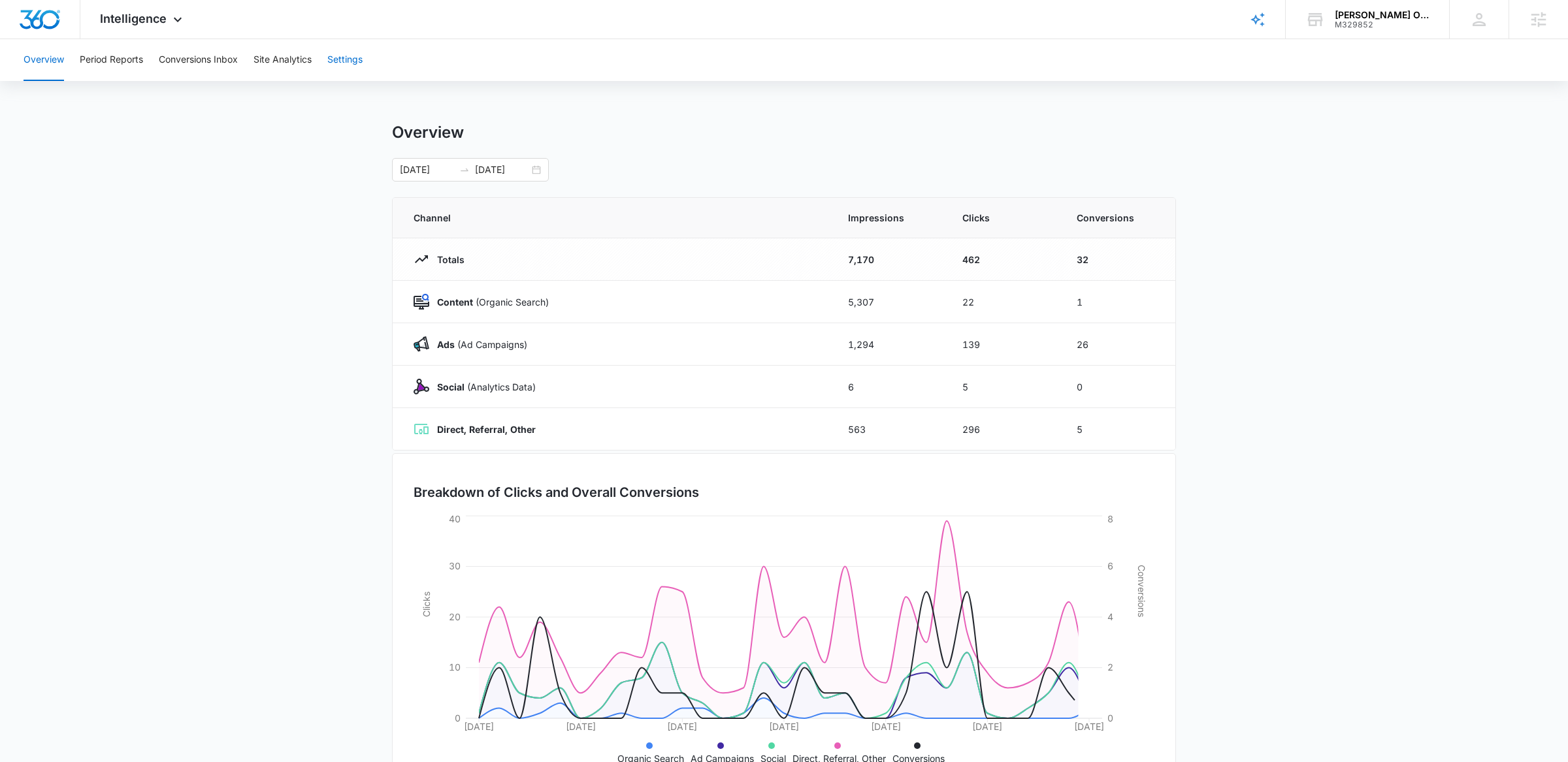
click at [358, 59] on button "Settings" at bounding box center [344, 60] width 35 height 41
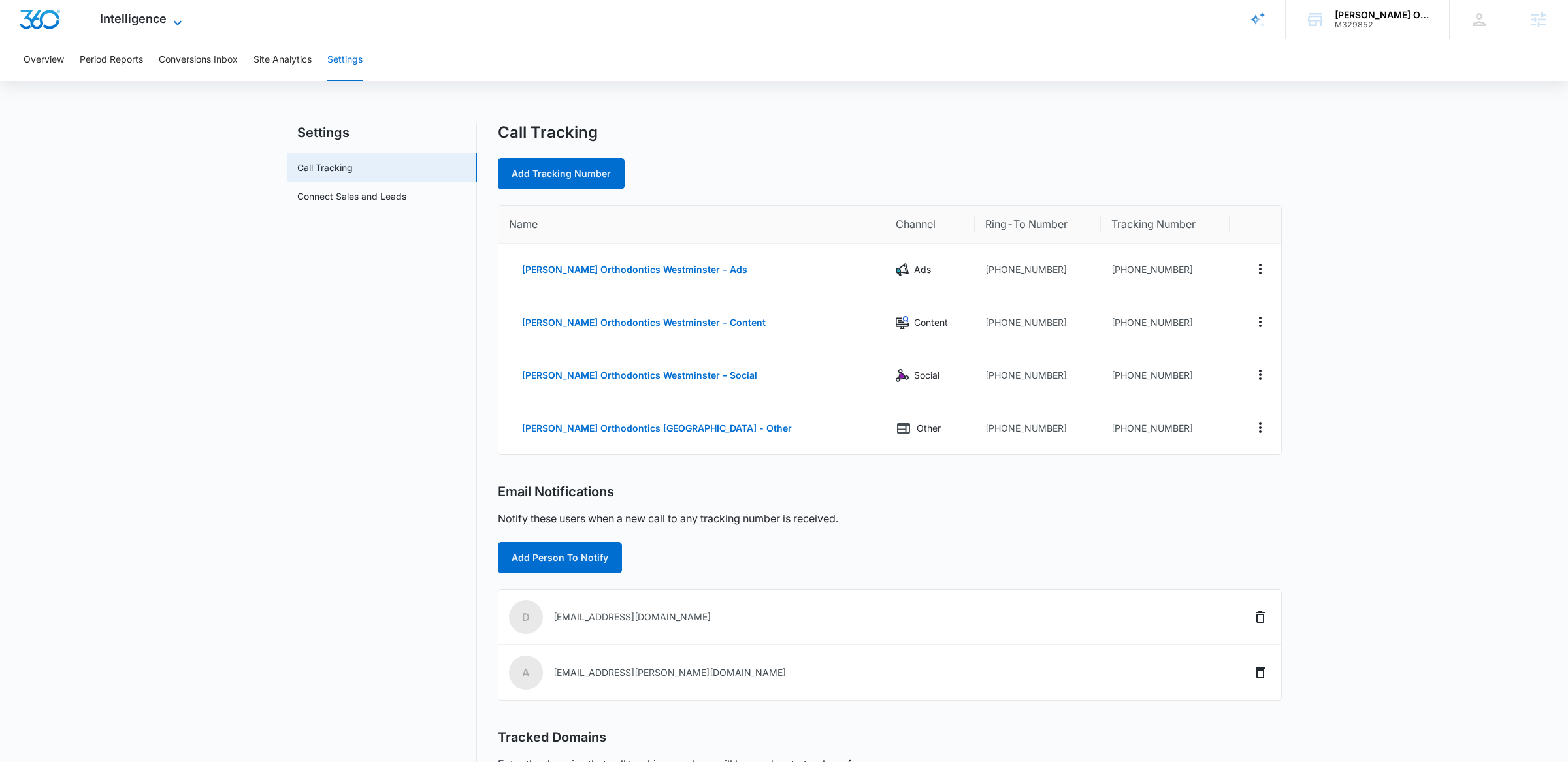
click at [150, 19] on span "Intelligence" at bounding box center [133, 19] width 66 height 14
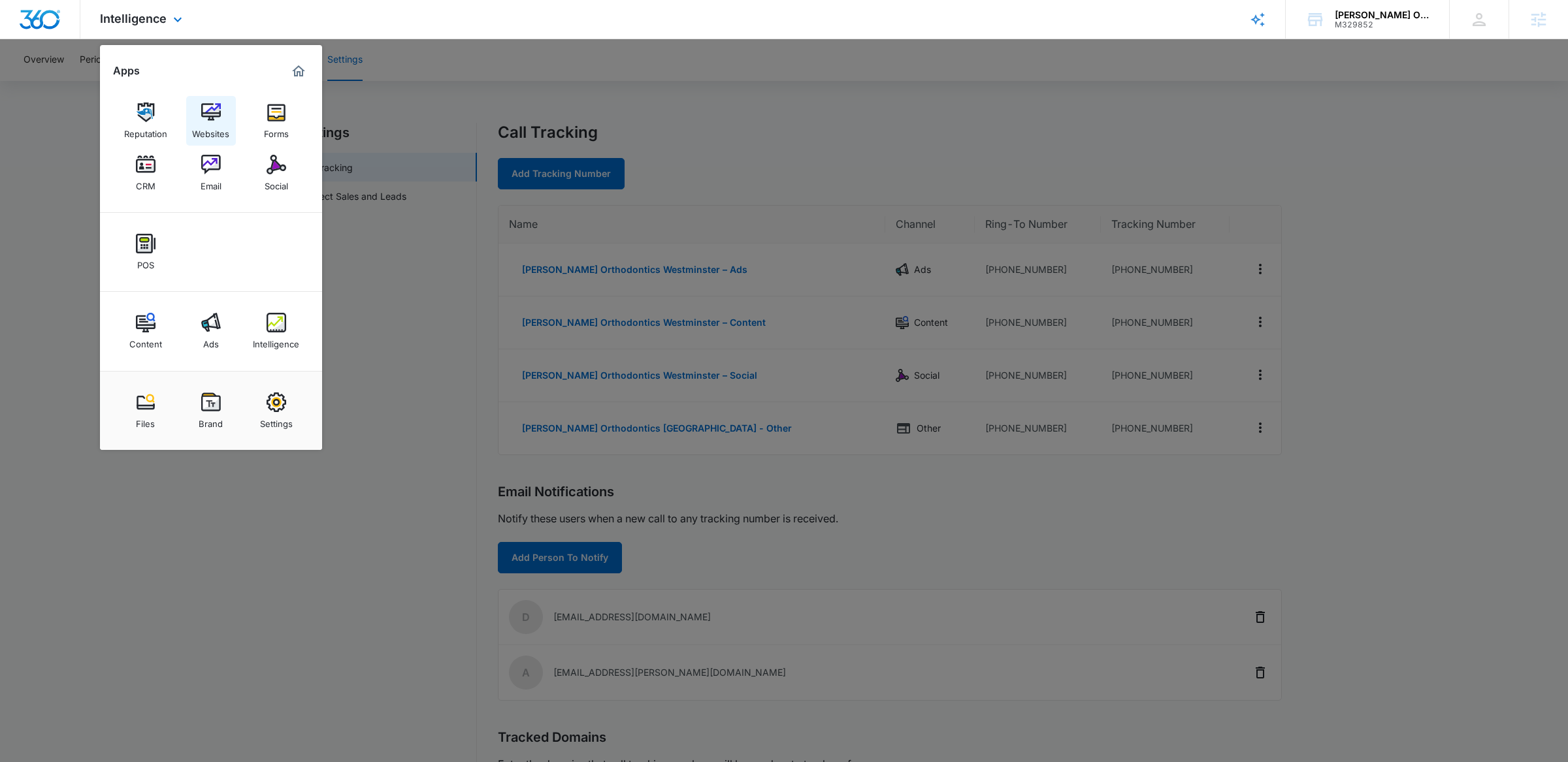
click at [207, 120] on img at bounding box center [211, 112] width 19 height 19
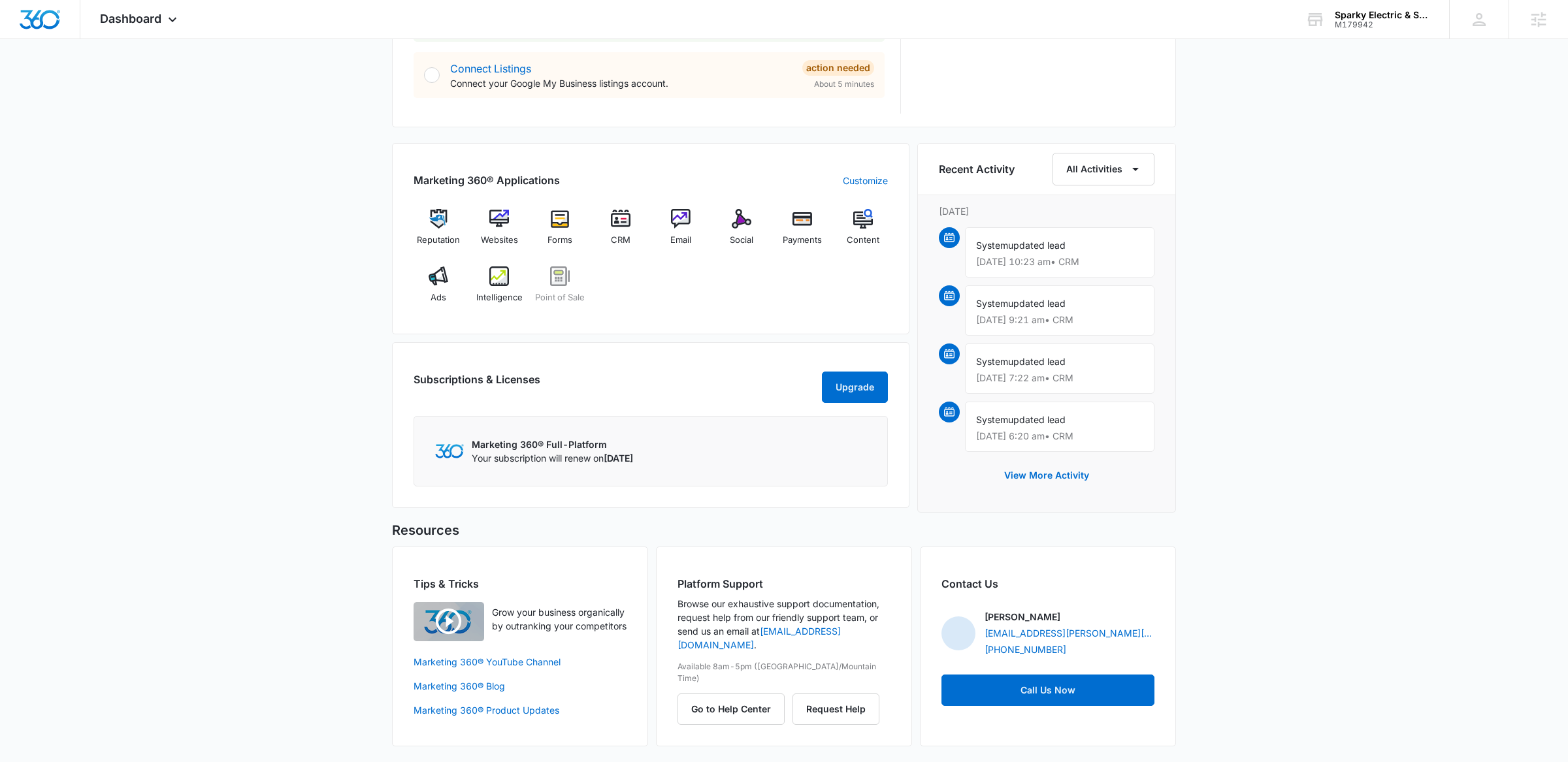
scroll to position [716, 0]
click at [502, 236] on span "Websites" at bounding box center [499, 240] width 37 height 13
